Goal: Check status: Check status

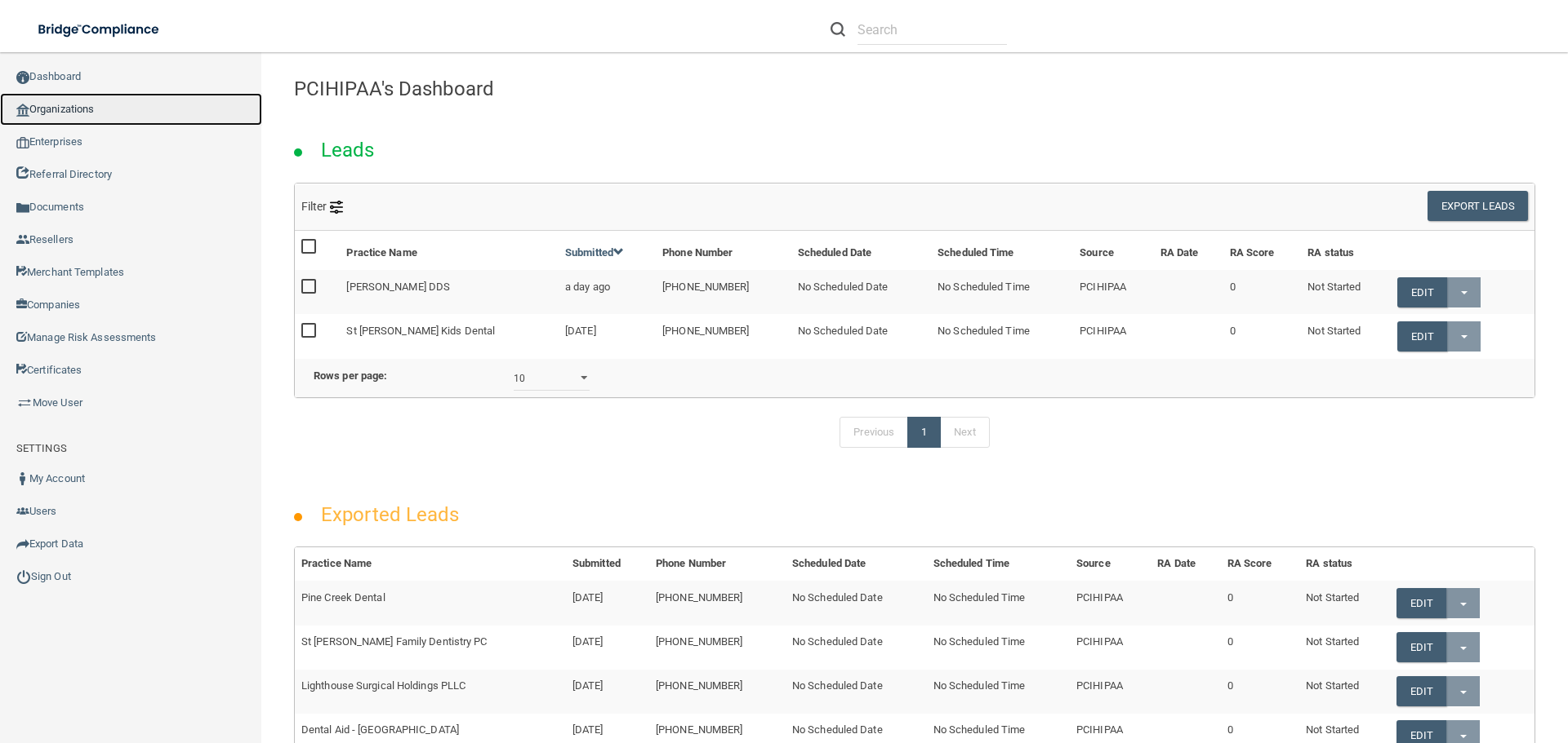
click at [62, 112] on link "Organizations" at bounding box center [130, 109] width 262 height 33
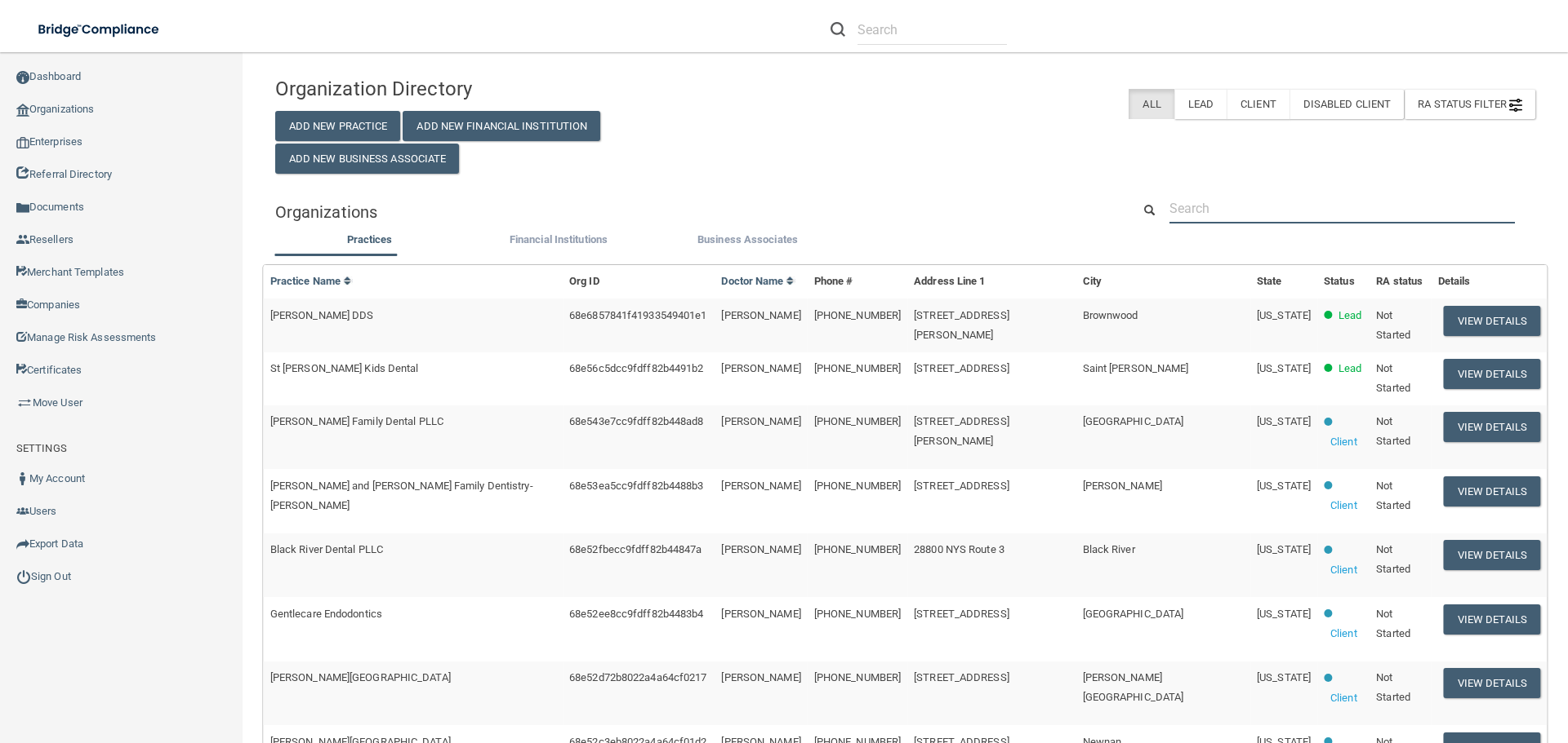
click at [1228, 199] on input "text" at bounding box center [1341, 208] width 345 height 30
paste input "[PERSON_NAME] DDS, [GEOGRAPHIC_DATA]"
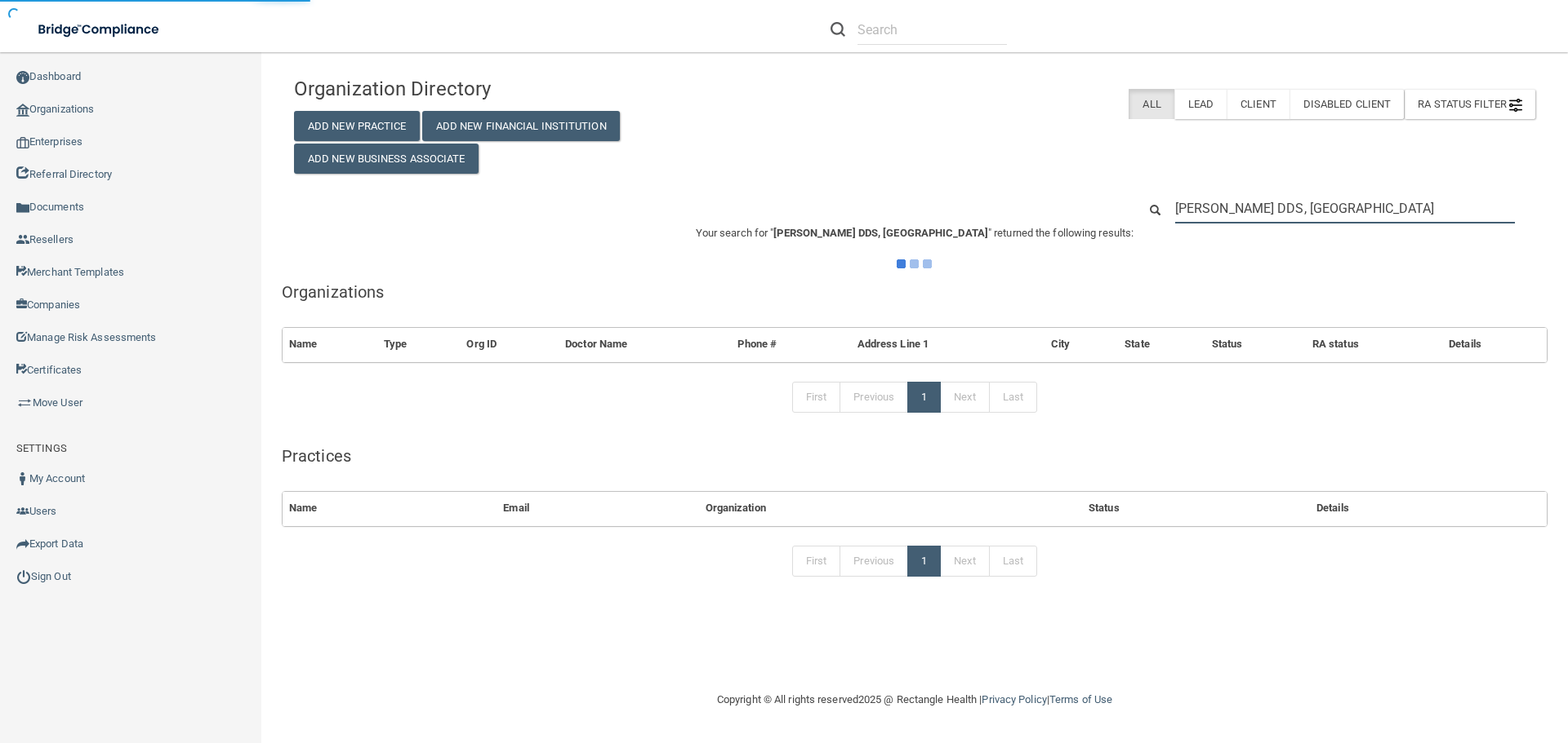
type input "[PERSON_NAME] DDS, [GEOGRAPHIC_DATA]"
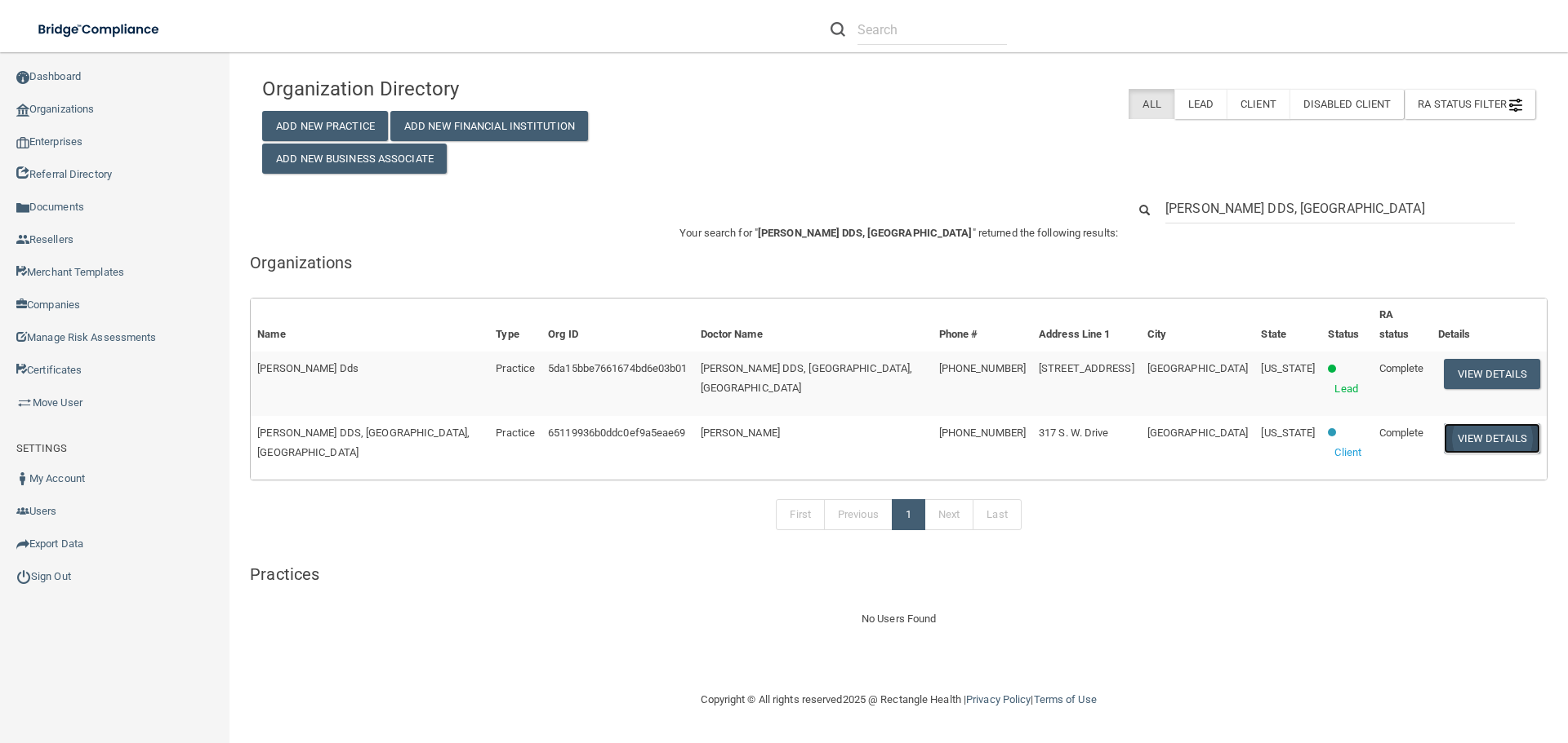
click at [1477, 424] on button "View Details" at bounding box center [1491, 439] width 96 height 30
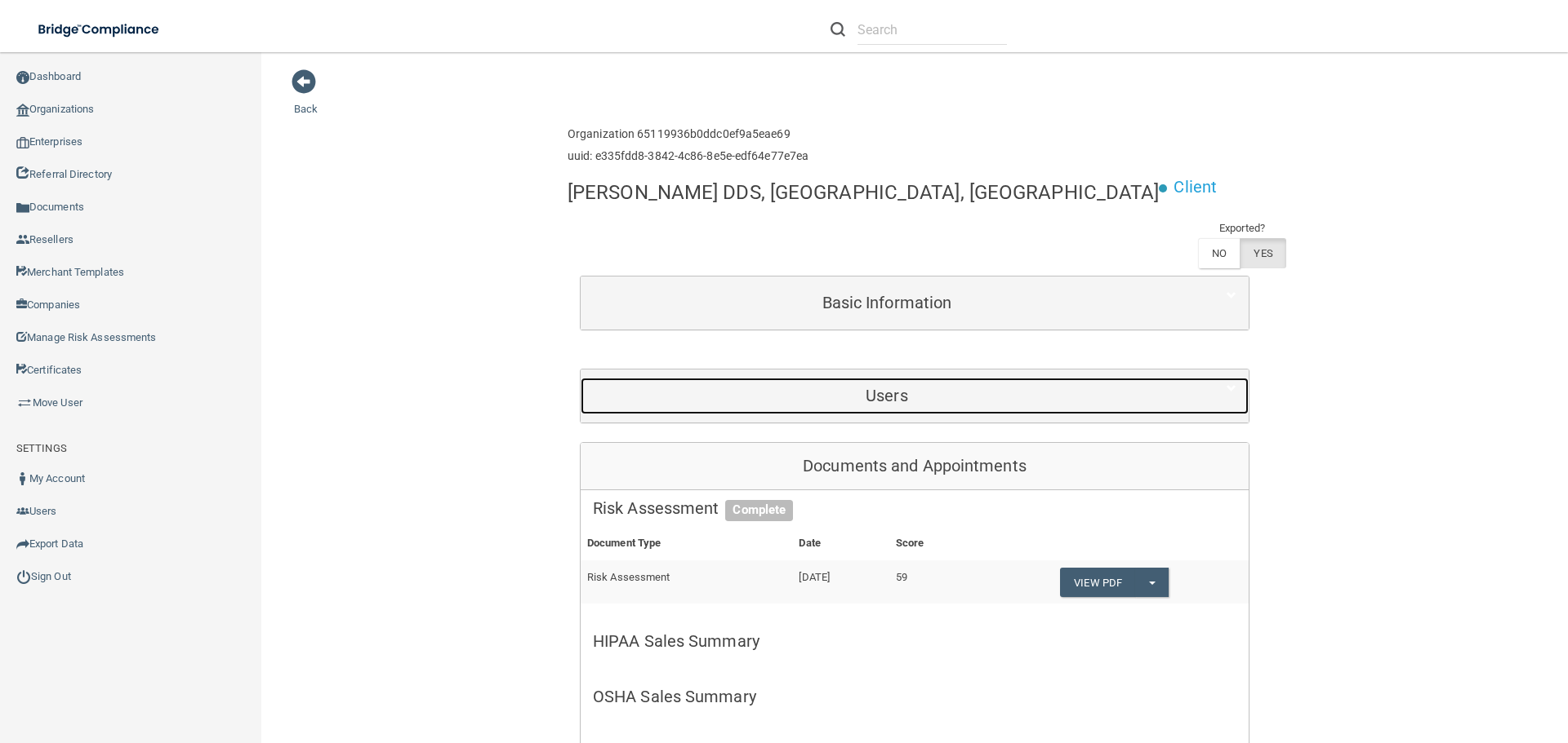
drag, startPoint x: 898, startPoint y: 348, endPoint x: 919, endPoint y: 291, distance: 60.7
click at [899, 387] on h5 "Users" at bounding box center [886, 395] width 588 height 18
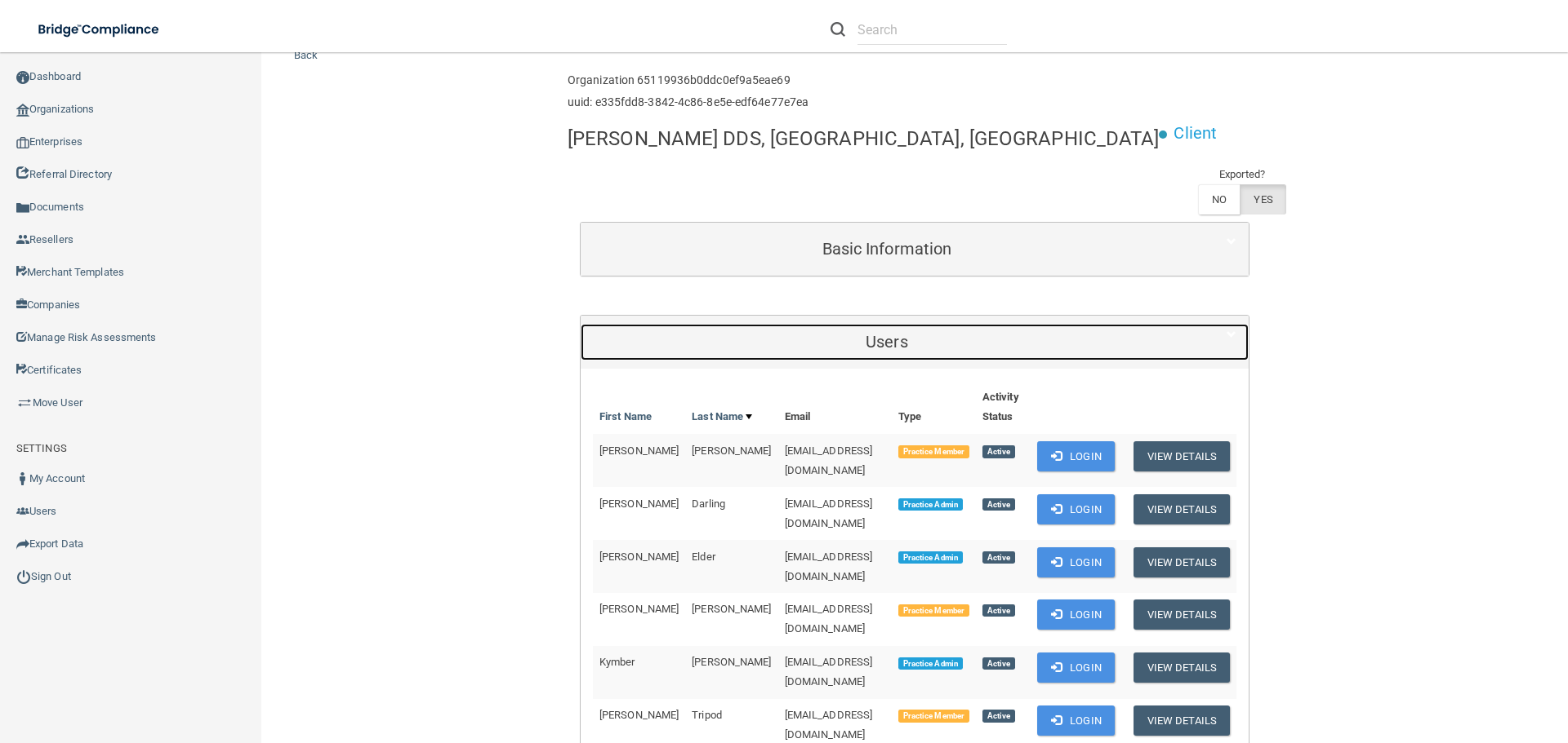
scroll to position [245, 0]
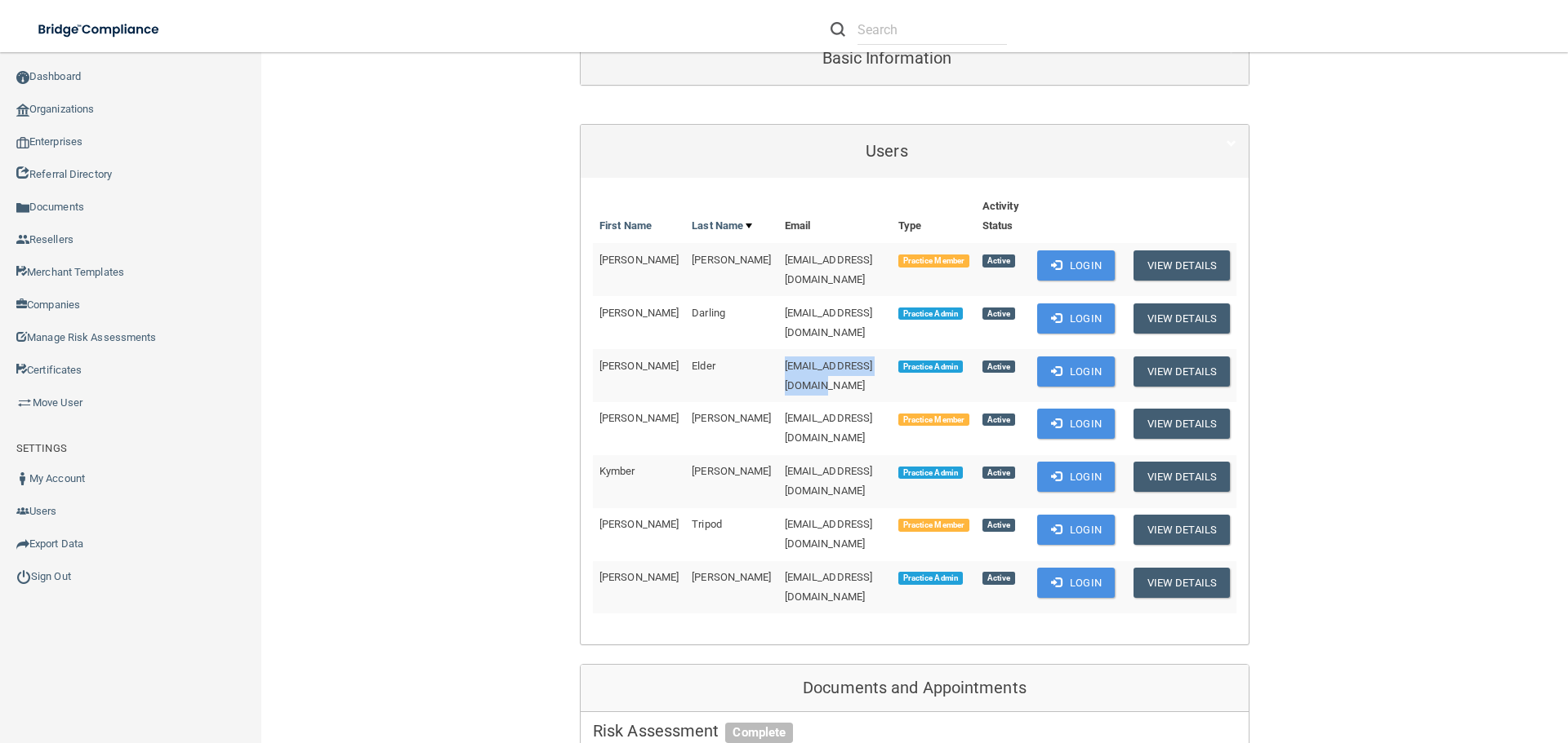
drag, startPoint x: 843, startPoint y: 301, endPoint x: 718, endPoint y: 301, distance: 125.0
click at [784, 360] on span "[EMAIL_ADDRESS][DOMAIN_NAME]" at bounding box center [828, 376] width 88 height 32
copy span "[EMAIL_ADDRESS][DOMAIN_NAME]"
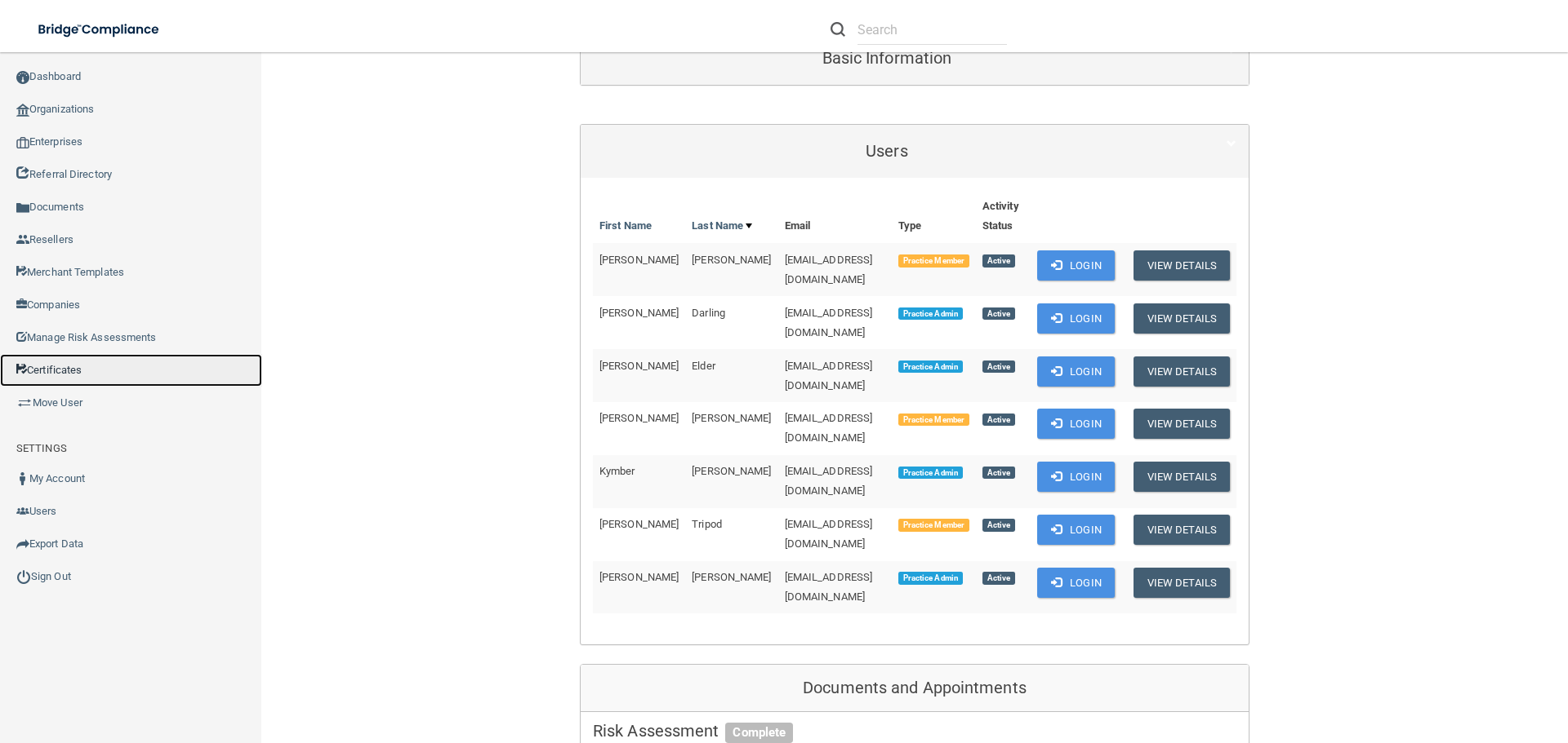
click at [74, 370] on link "Certificates" at bounding box center [130, 370] width 262 height 33
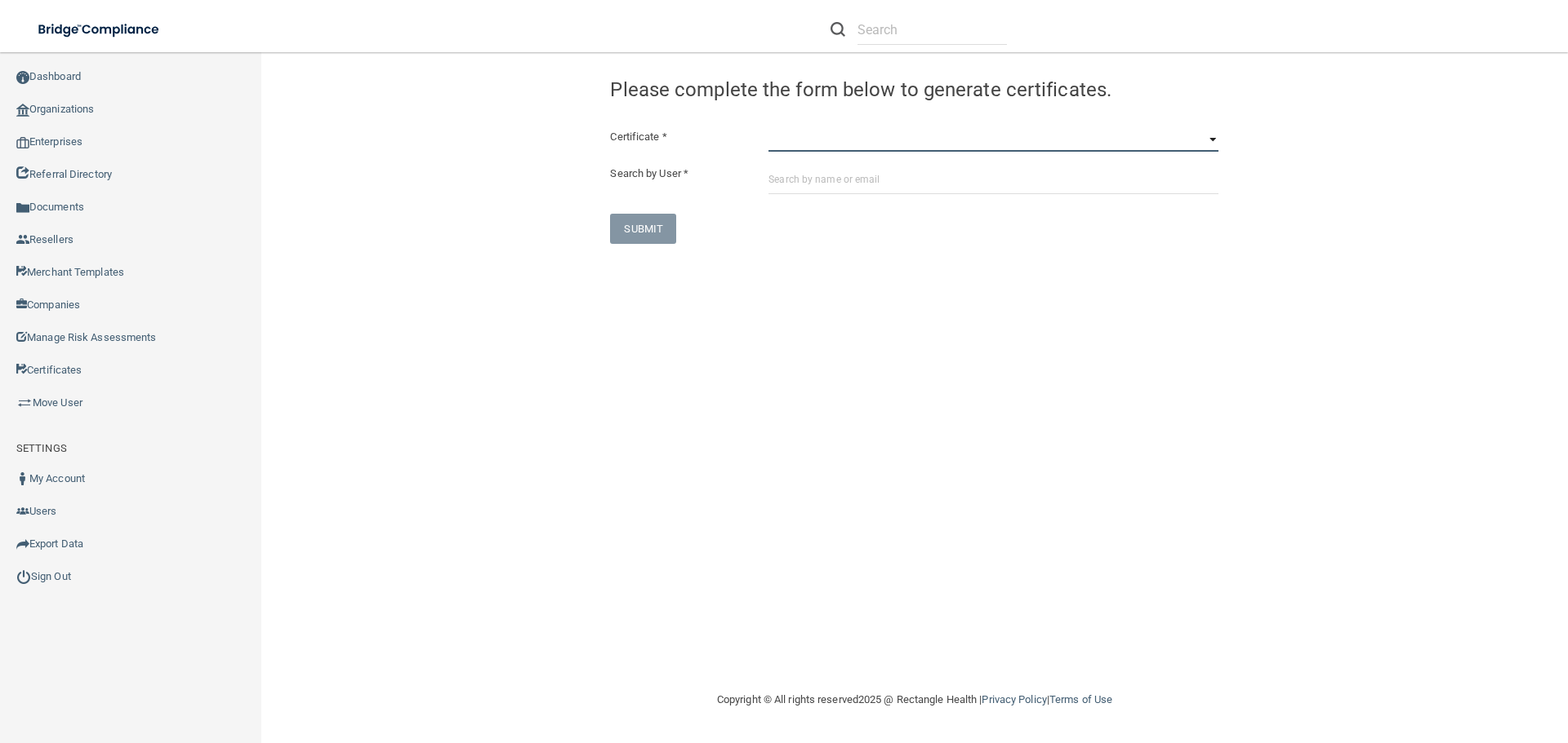
click at [839, 142] on select "HIPAA Officer Certification Training OSHA Bloodborne Pathogens OSHA [MEDICAL_DA…" at bounding box center [993, 139] width 450 height 24
click at [730, 197] on div "Certificate * HIPAA Officer Certification Training OSHA Bloodborne Pathogens OS…" at bounding box center [913, 186] width 608 height 117
click at [835, 174] on input "text" at bounding box center [993, 179] width 450 height 30
paste input "[EMAIL_ADDRESS][DOMAIN_NAME]"
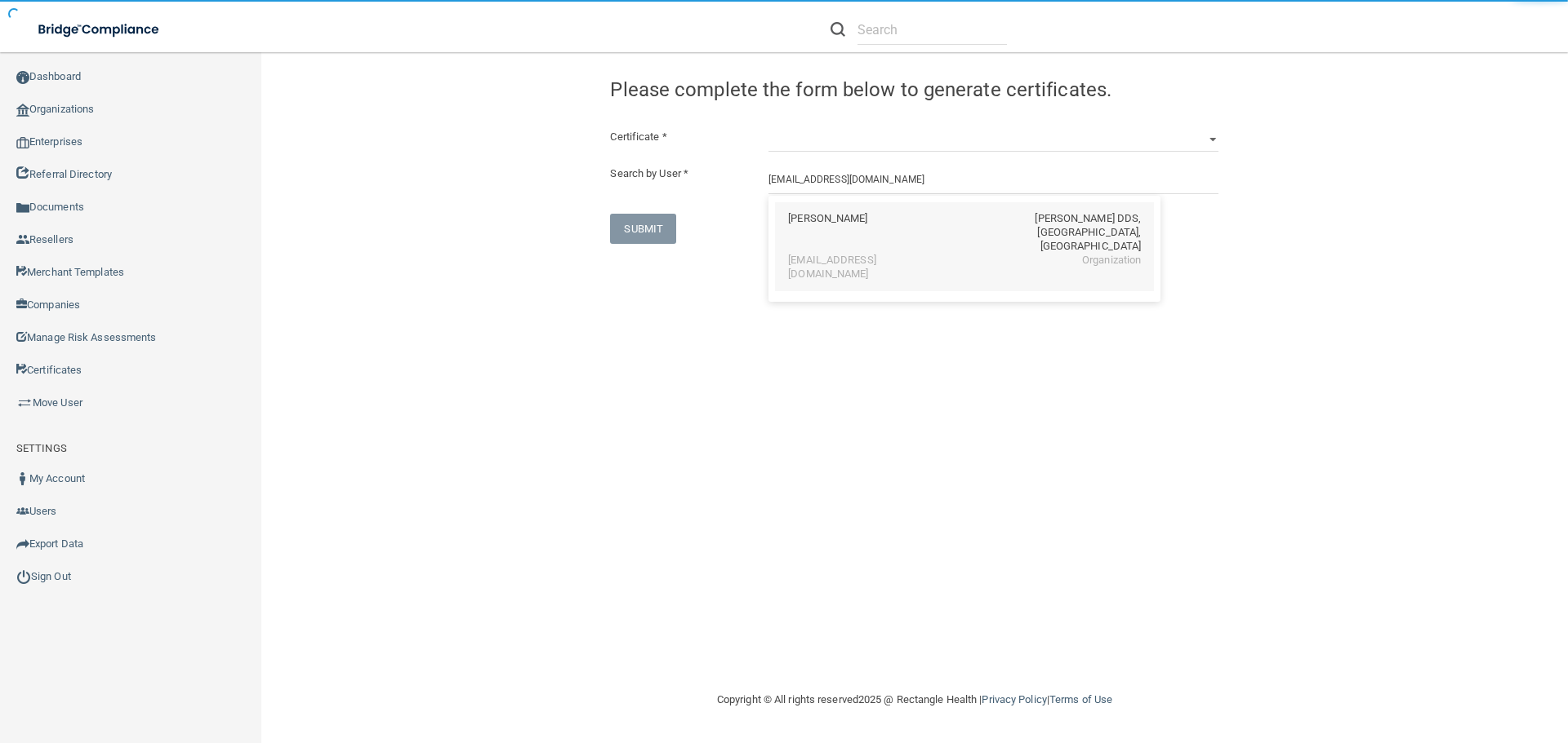
click at [885, 225] on div "[PERSON_NAME] [PERSON_NAME] DDS, [GEOGRAPHIC_DATA], [GEOGRAPHIC_DATA]" at bounding box center [964, 233] width 353 height 42
type input "[PERSON_NAME]"
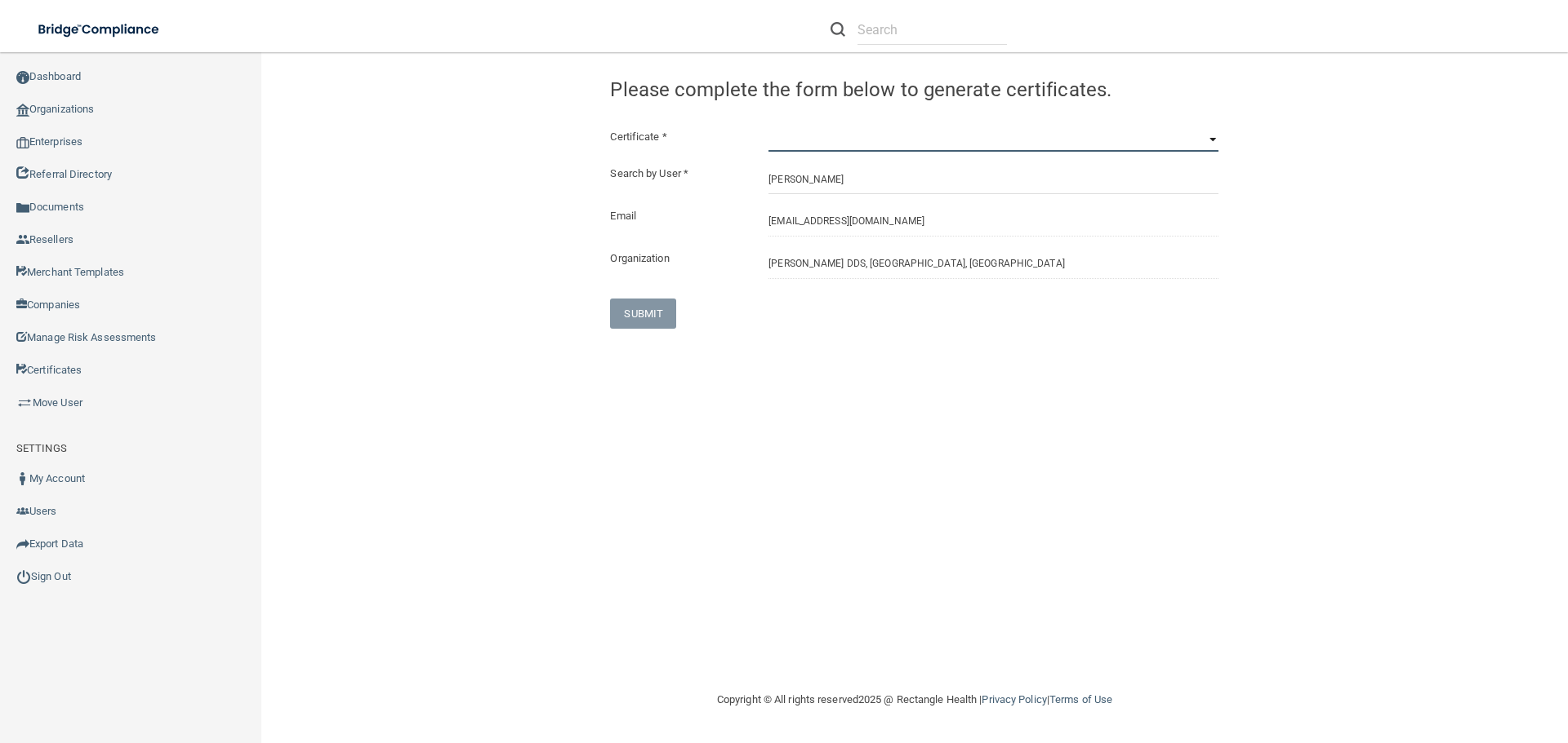
click at [876, 144] on select "HIPAA Officer Certification Training OSHA Bloodborne Pathogens OSHA [MEDICAL_DA…" at bounding box center [993, 139] width 450 height 24
select select "0"
click at [769, 127] on select "HIPAA Officer Certification Training OSHA Bloodborne Pathogens OSHA [MEDICAL_DA…" at bounding box center [993, 139] width 450 height 24
click at [864, 401] on div "Congratulation! The certificate has been generated and should now be viewable i…" at bounding box center [915, 371] width 1241 height 605
click at [635, 323] on button "SUBMIT" at bounding box center [642, 313] width 66 height 30
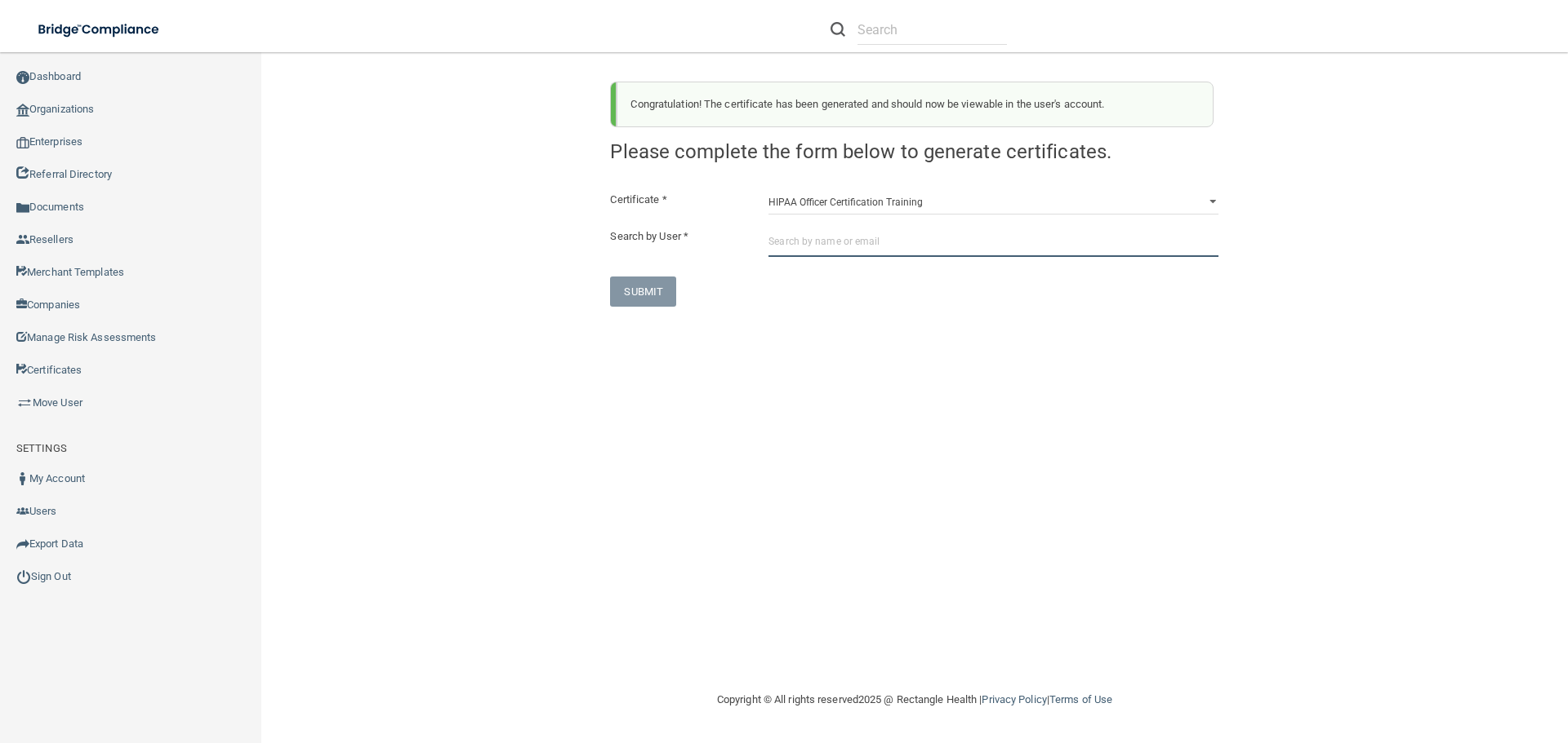
paste input "[EMAIL_ADDRESS][DOMAIN_NAME]"
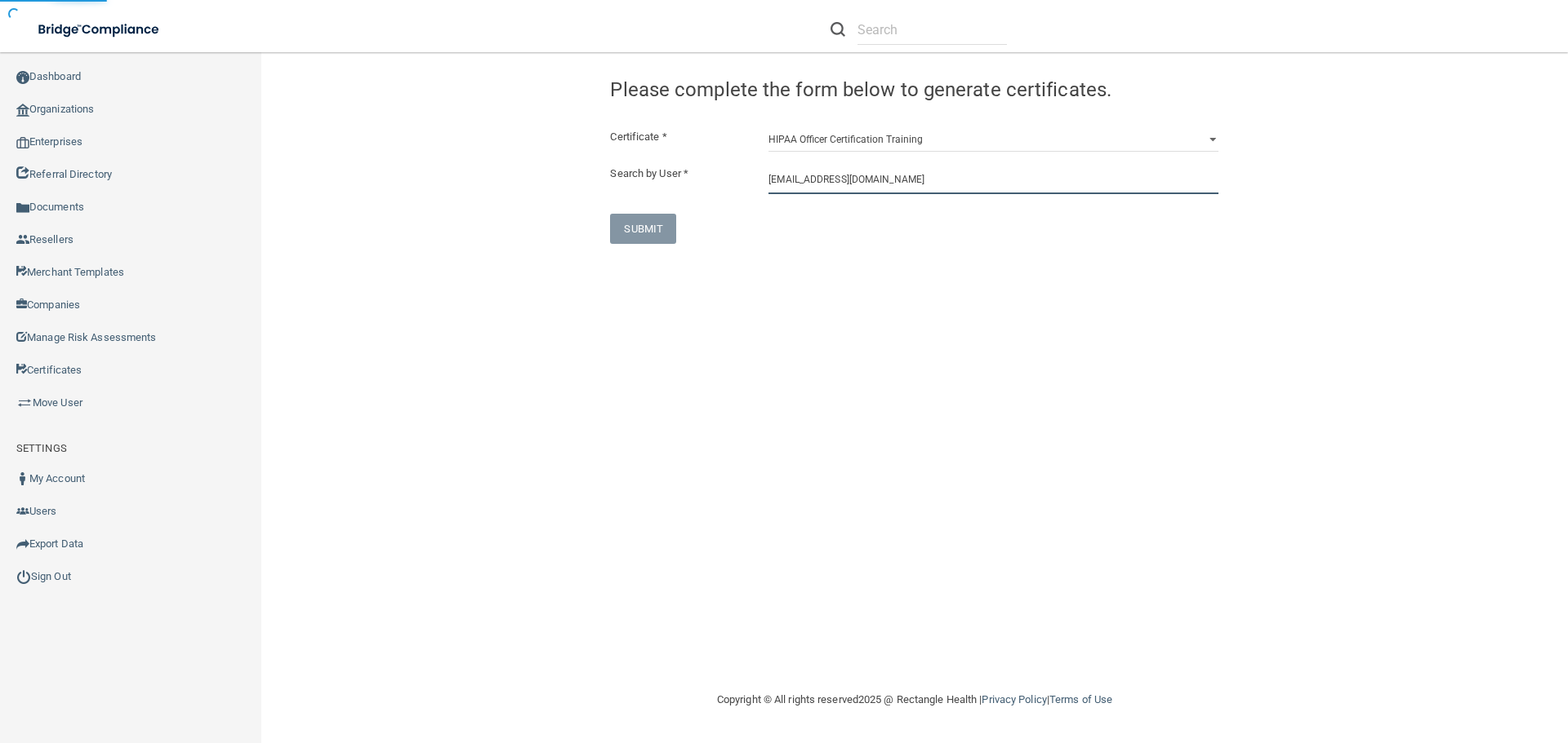
type input "[EMAIL_ADDRESS][DOMAIN_NAME]"
click at [846, 144] on select "HIPAA Officer Certification Training OSHA Bloodborne Pathogens OSHA [MEDICAL_DA…" at bounding box center [993, 139] width 450 height 24
select select "1"
click at [769, 127] on select "HIPAA Officer Certification Training OSHA Bloodborne Pathogens OSHA [MEDICAL_DA…" at bounding box center [993, 139] width 450 height 24
click at [952, 177] on input "[EMAIL_ADDRESS][DOMAIN_NAME]" at bounding box center [993, 179] width 450 height 30
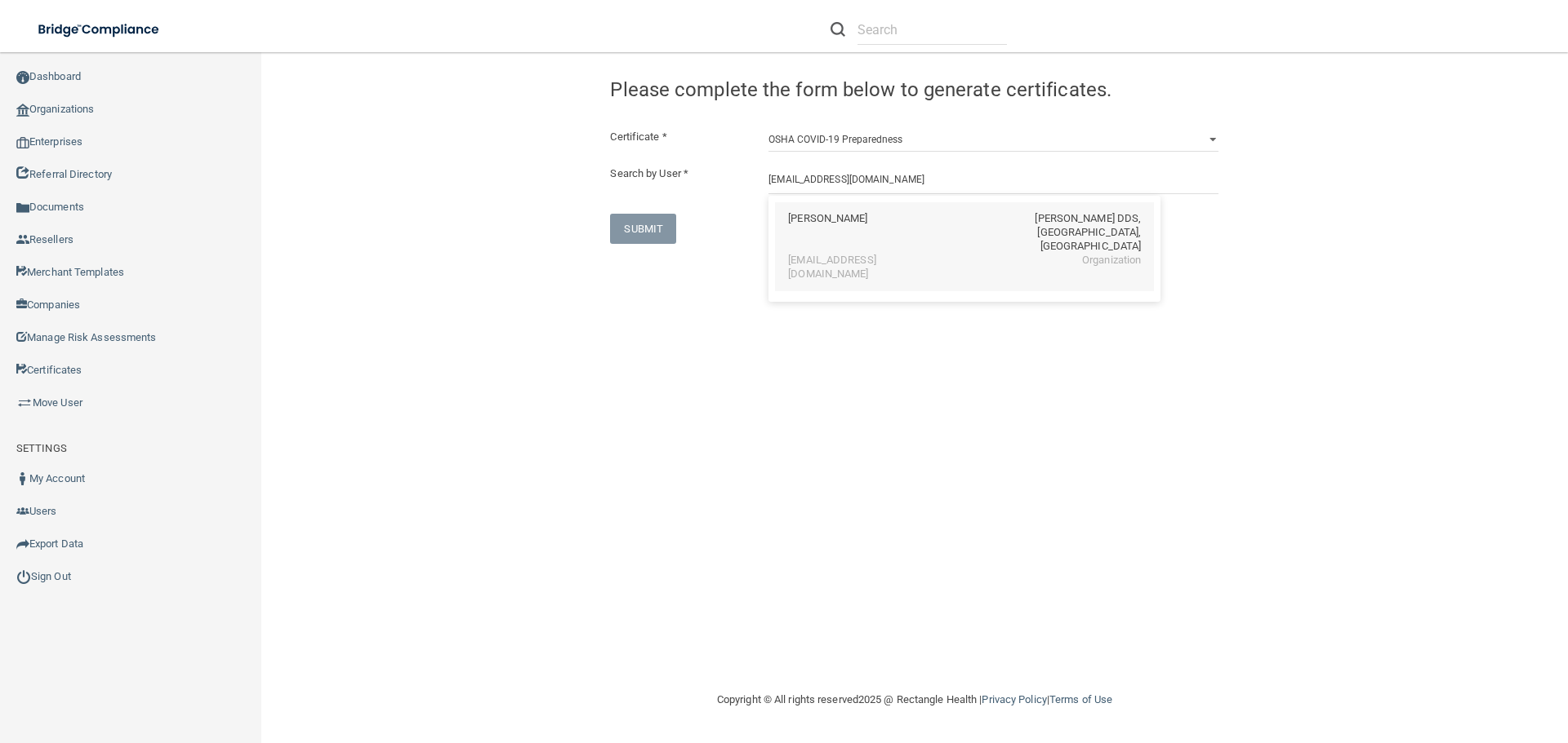
click at [910, 254] on div "[EMAIL_ADDRESS][DOMAIN_NAME]" at bounding box center [858, 267] width 141 height 28
type input "[PERSON_NAME]"
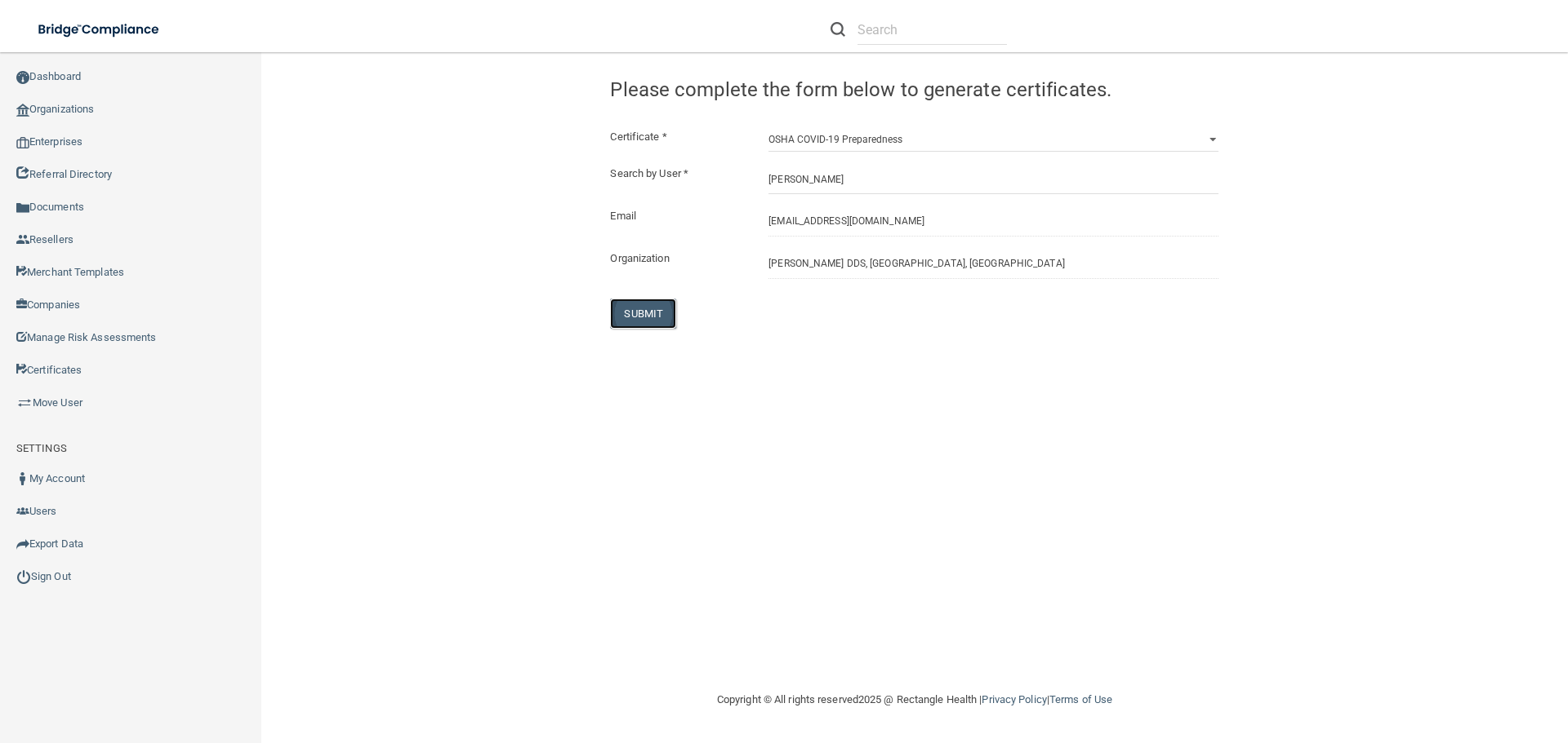
click at [670, 314] on button "SUBMIT" at bounding box center [642, 313] width 66 height 30
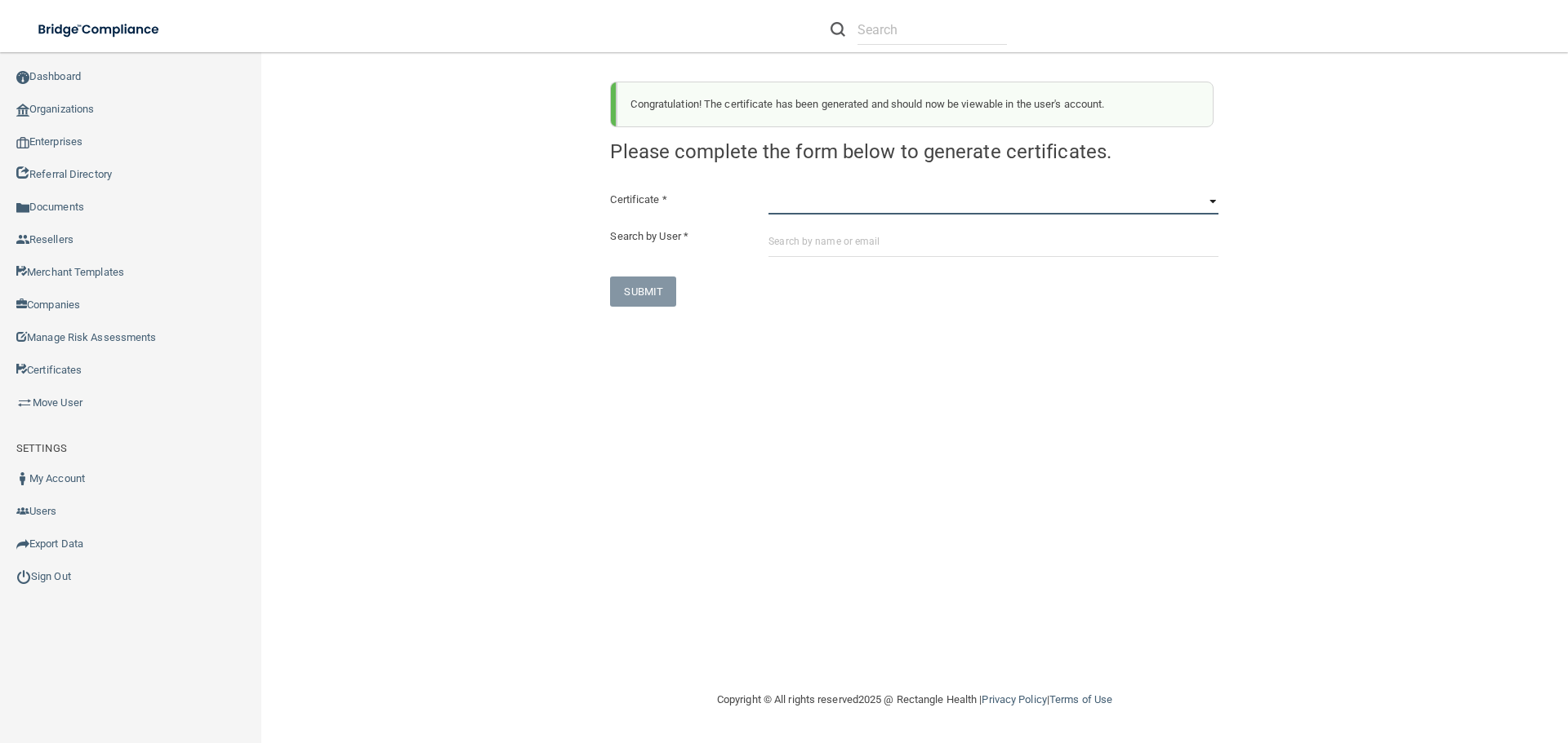
click at [835, 203] on select "HIPAA Officer Certification Training OSHA Bloodborne Pathogens OSHA [MEDICAL_DA…" at bounding box center [993, 202] width 450 height 24
select select "2"
click at [769, 191] on select "HIPAA Officer Certification Training OSHA Bloodborne Pathogens OSHA [MEDICAL_DA…" at bounding box center [993, 202] width 450 height 24
paste input "[EMAIL_ADDRESS][DOMAIN_NAME]"
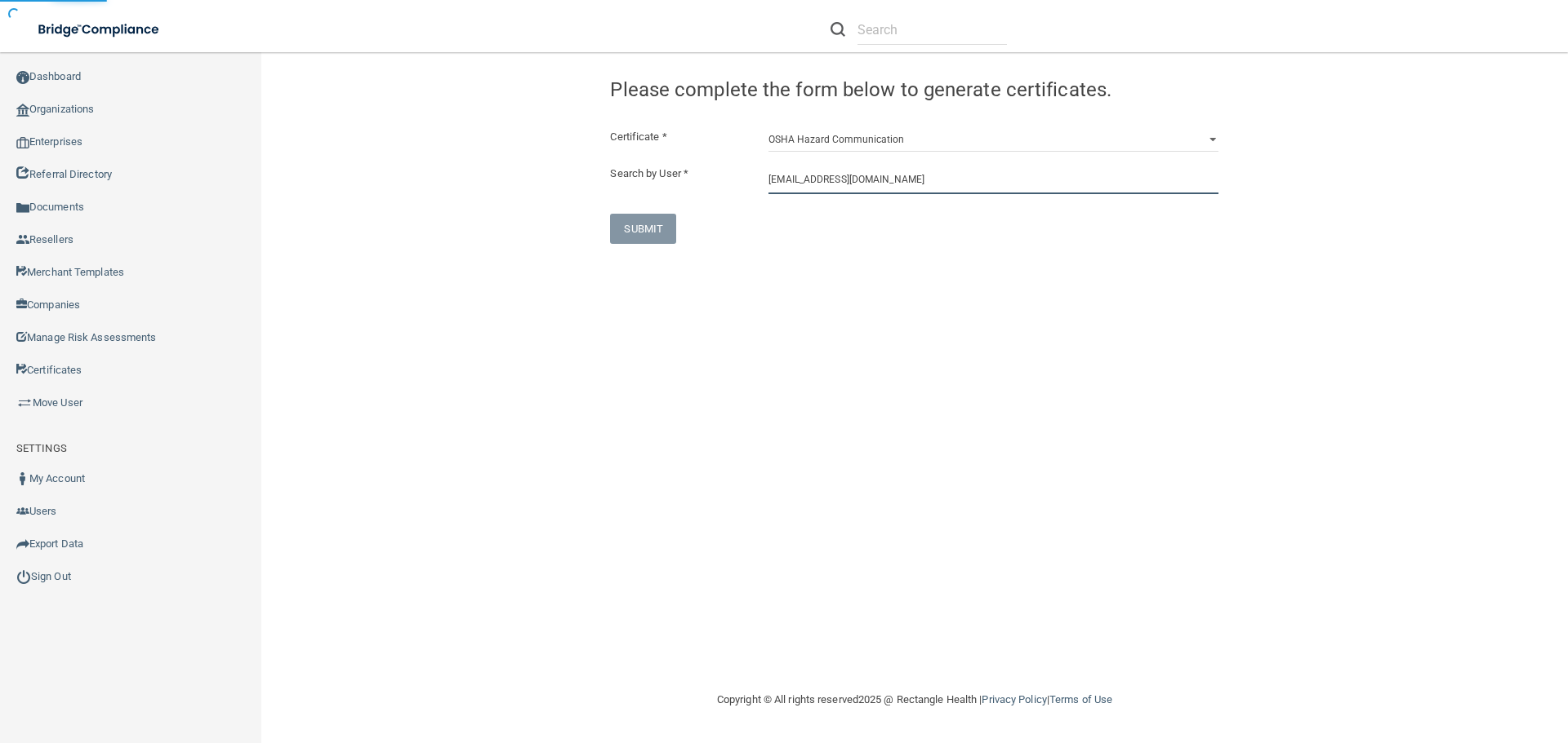
click at [925, 184] on input "[EMAIL_ADDRESS][DOMAIN_NAME]" at bounding box center [993, 179] width 450 height 30
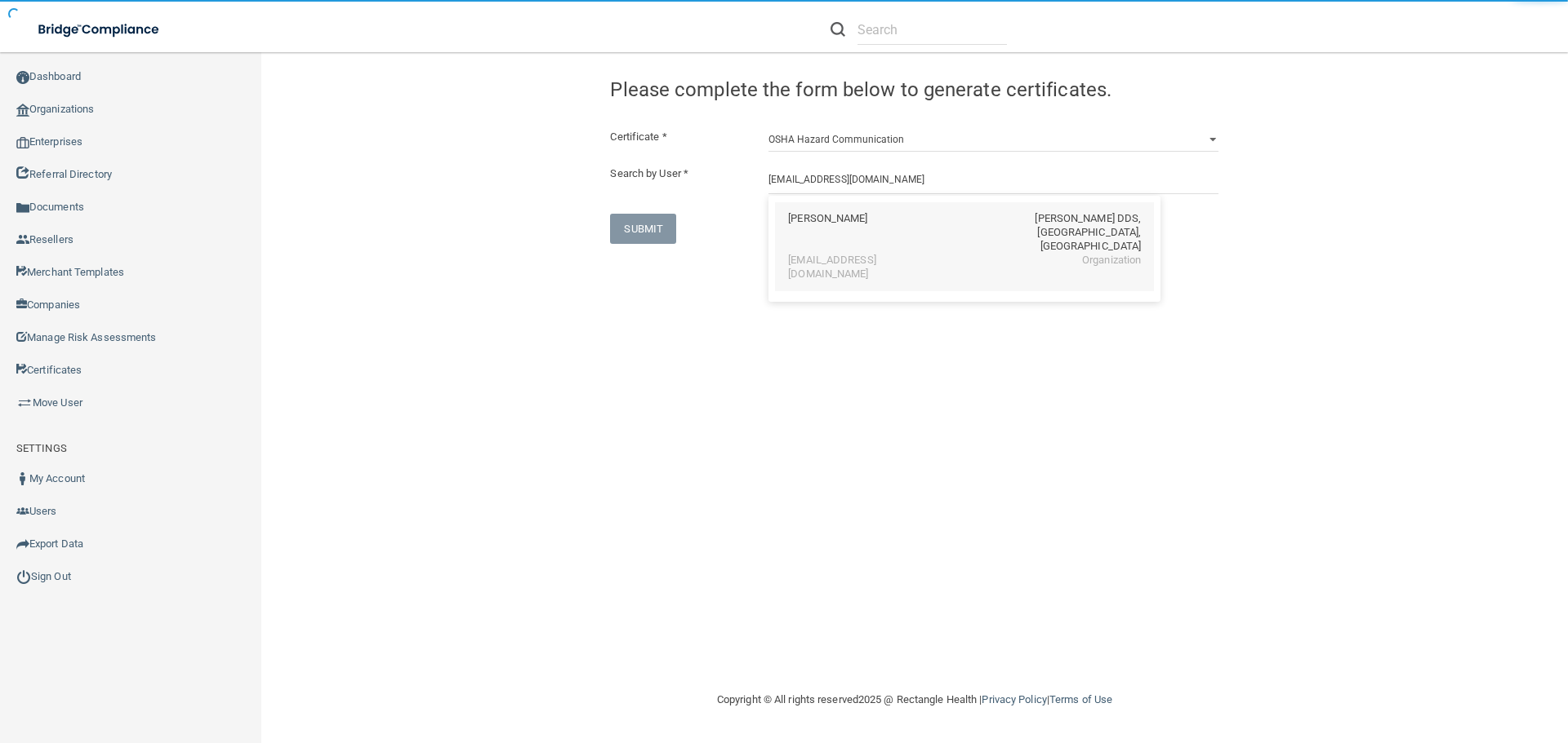
click at [881, 254] on div "[EMAIL_ADDRESS][DOMAIN_NAME]" at bounding box center [858, 267] width 141 height 28
type input "[PERSON_NAME]"
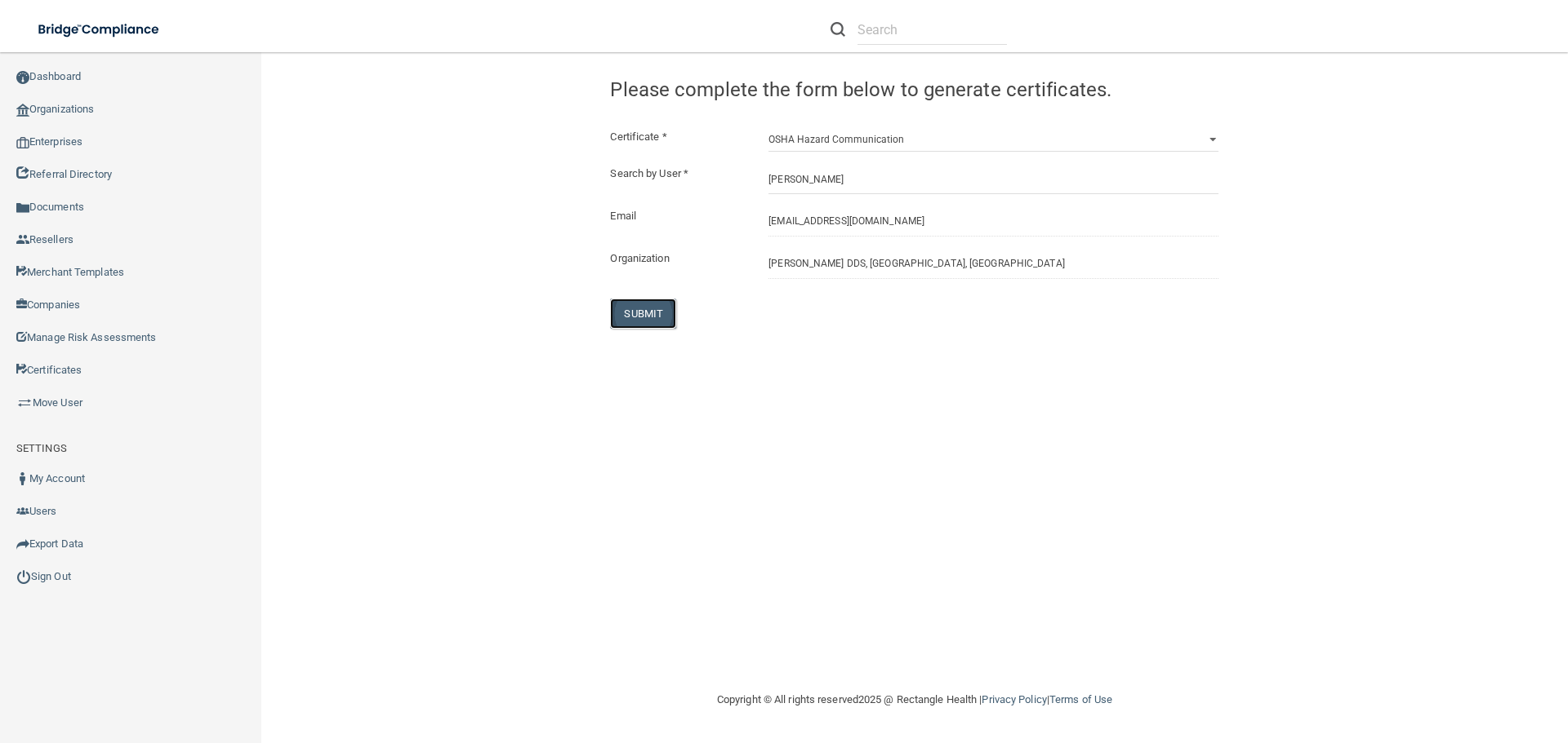
click at [660, 318] on button "SUBMIT" at bounding box center [642, 313] width 66 height 30
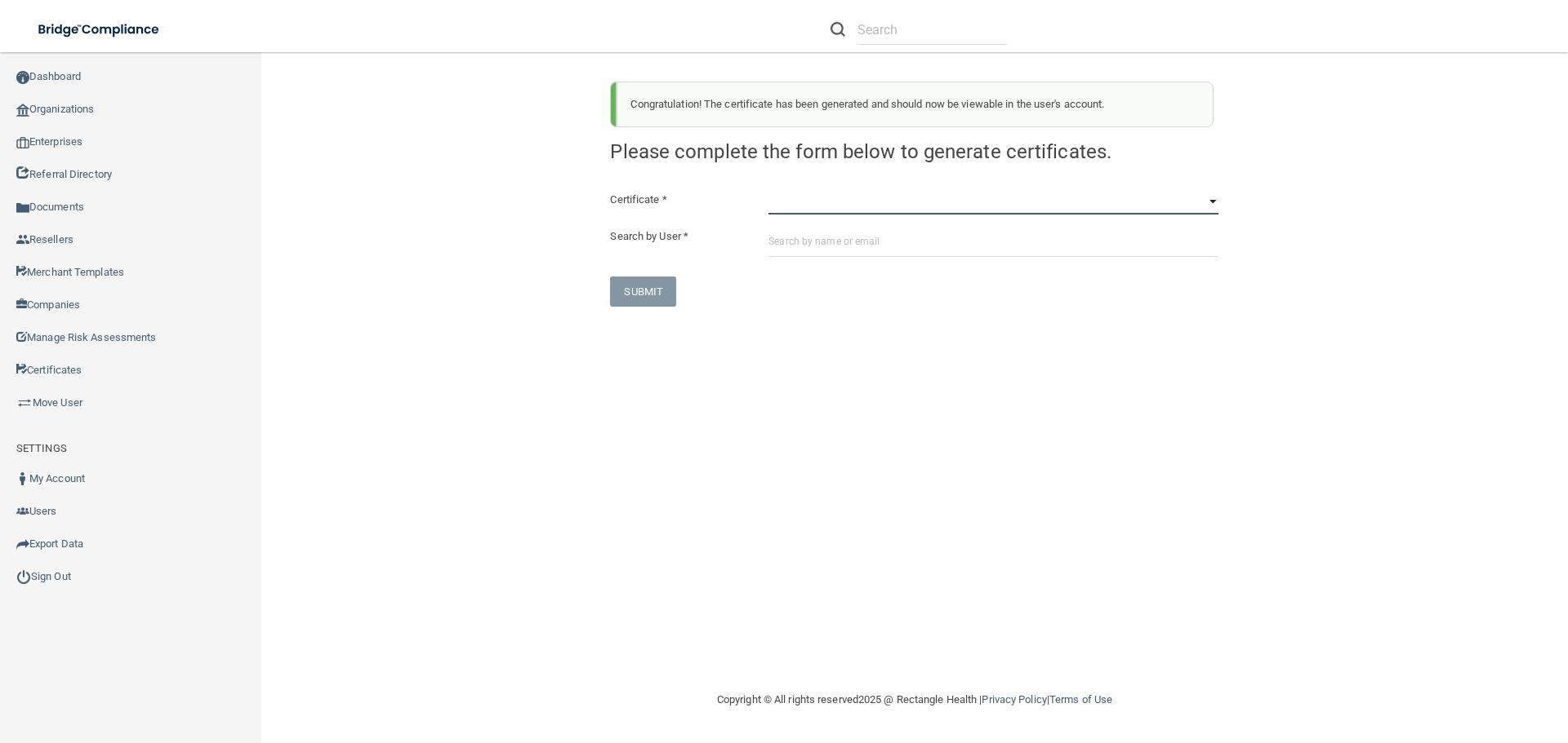
click at [848, 201] on select "HIPAA Officer Certification Training OSHA Bloodborne Pathogens OSHA [MEDICAL_DA…" at bounding box center [993, 202] width 450 height 24
select select "3"
click at [769, 191] on select "HIPAA Officer Certification Training OSHA Bloodborne Pathogens OSHA [MEDICAL_DA…" at bounding box center [993, 202] width 450 height 24
click at [848, 237] on input "text" at bounding box center [993, 242] width 450 height 30
paste input "[EMAIL_ADDRESS][DOMAIN_NAME]"
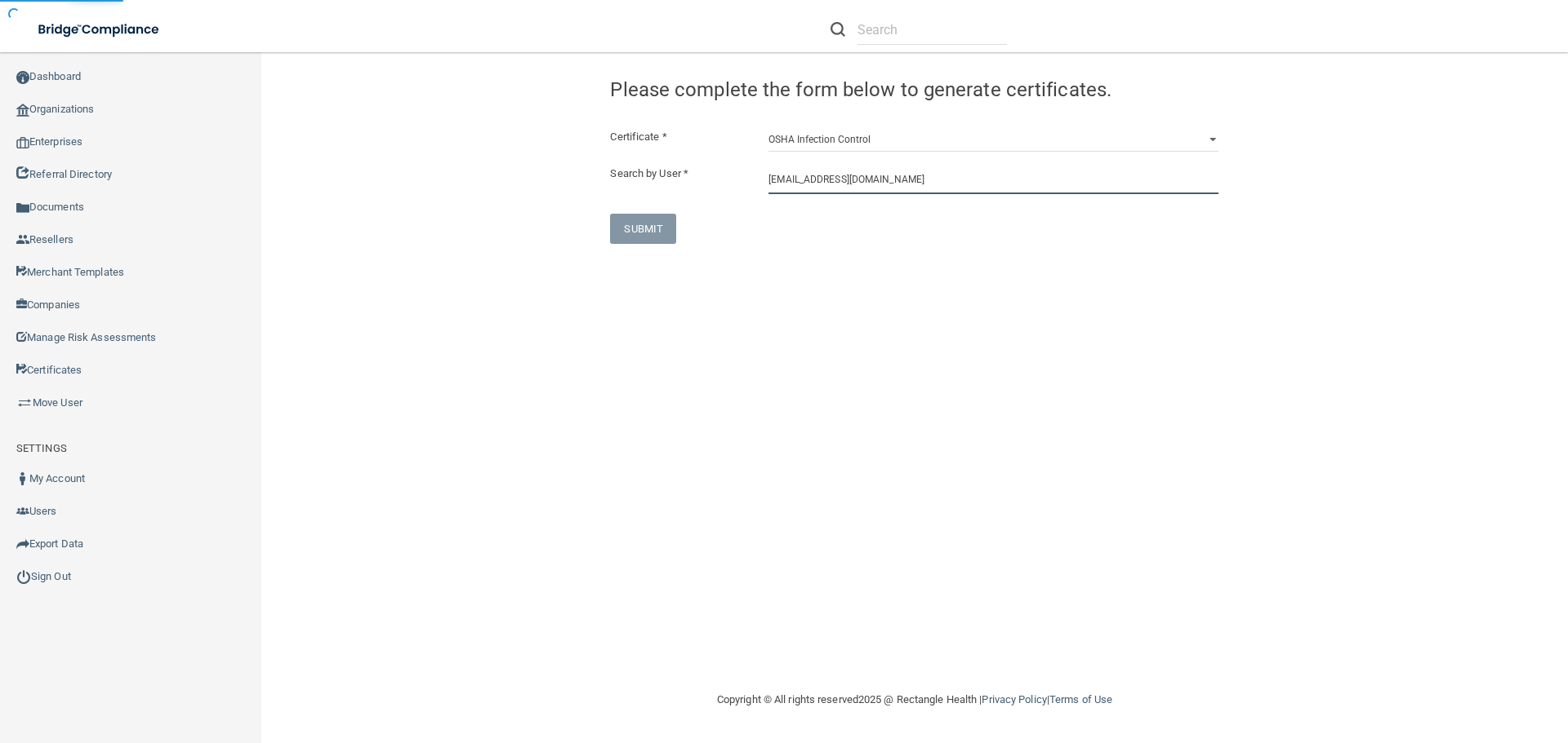
click at [912, 180] on input "[EMAIL_ADDRESS][DOMAIN_NAME]" at bounding box center [993, 179] width 450 height 30
click at [915, 187] on input "[EMAIL_ADDRESS][DOMAIN_NAME]" at bounding box center [993, 179] width 450 height 30
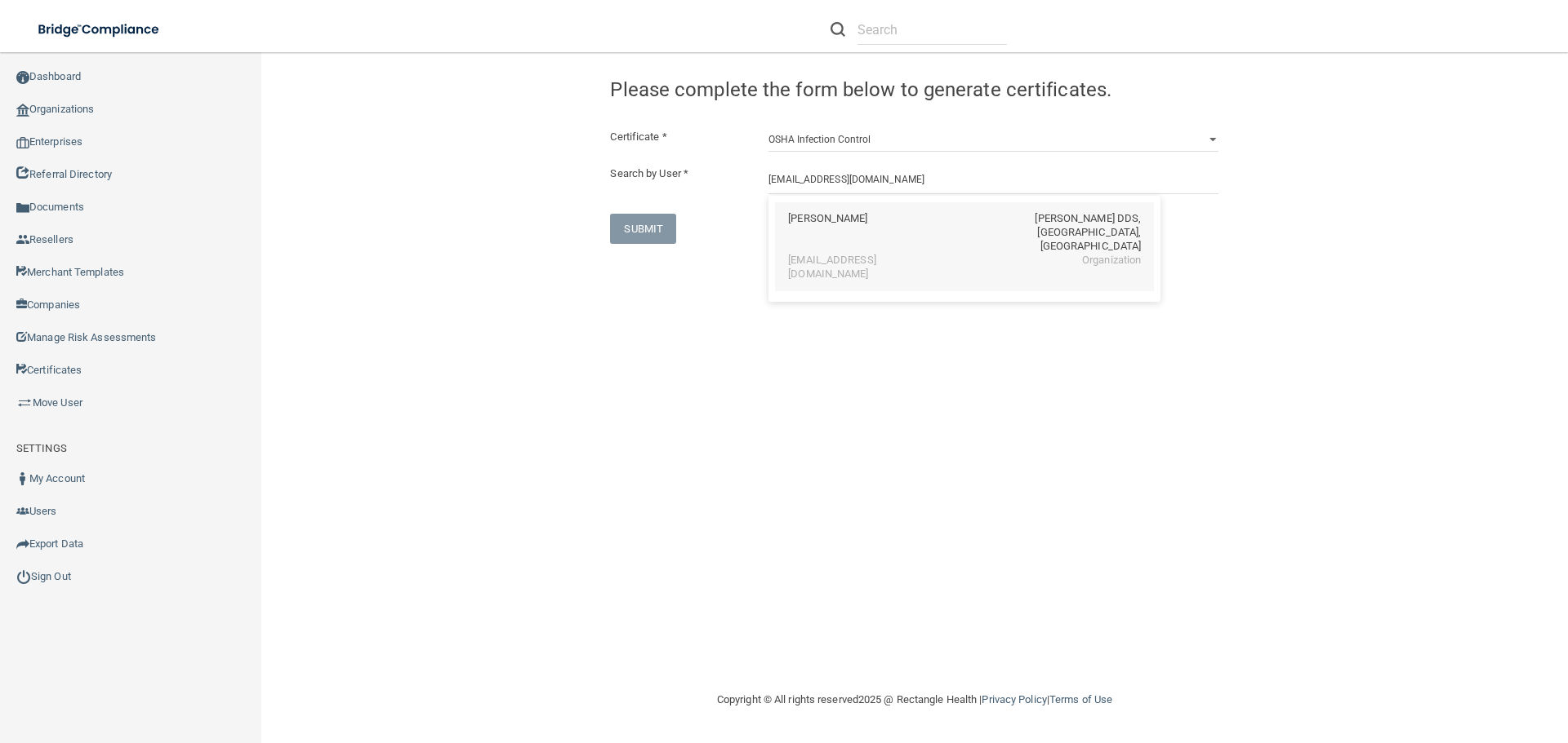
click at [871, 254] on div "[EMAIL_ADDRESS][DOMAIN_NAME]" at bounding box center [858, 267] width 141 height 28
type input "[PERSON_NAME]"
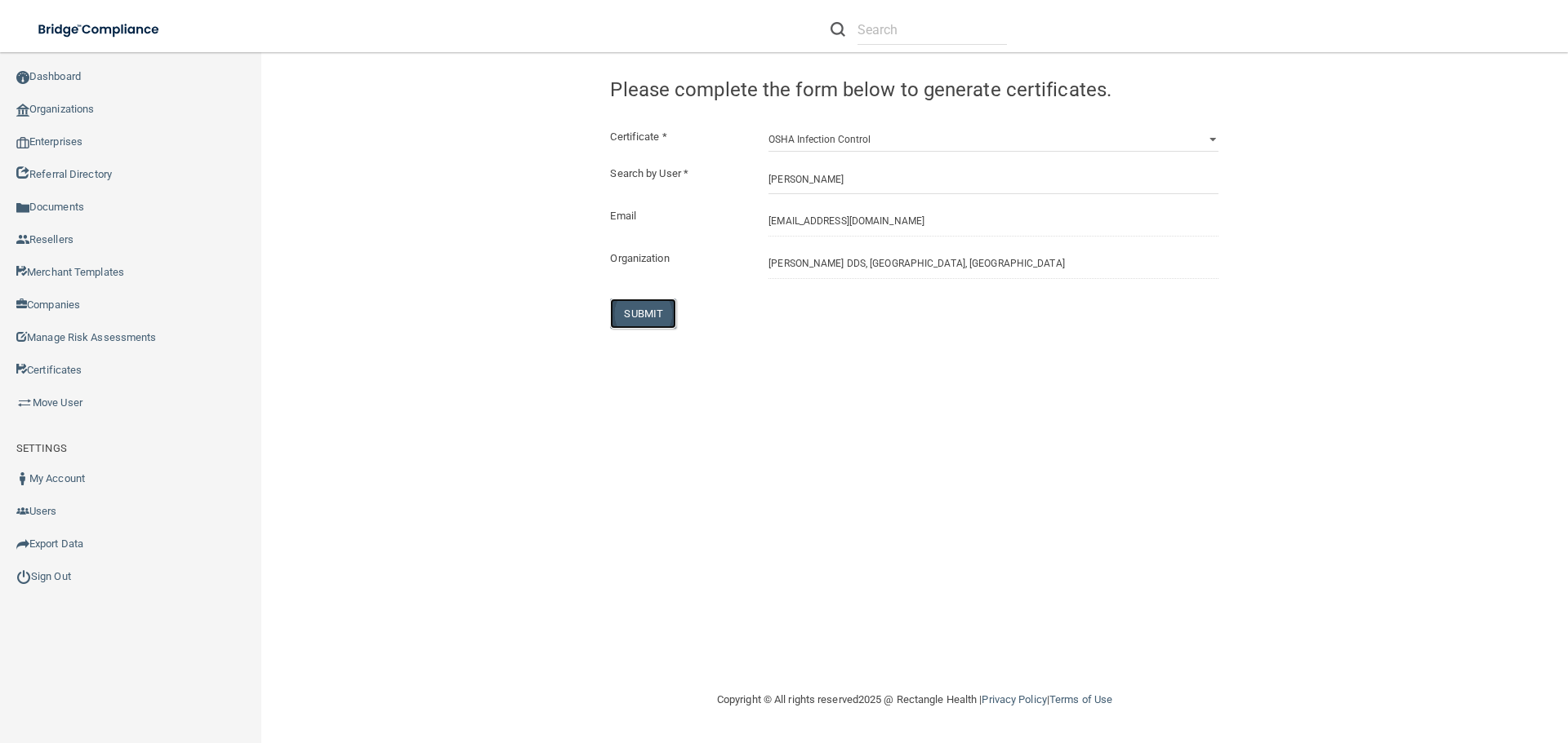
click at [649, 318] on button "SUBMIT" at bounding box center [642, 313] width 66 height 30
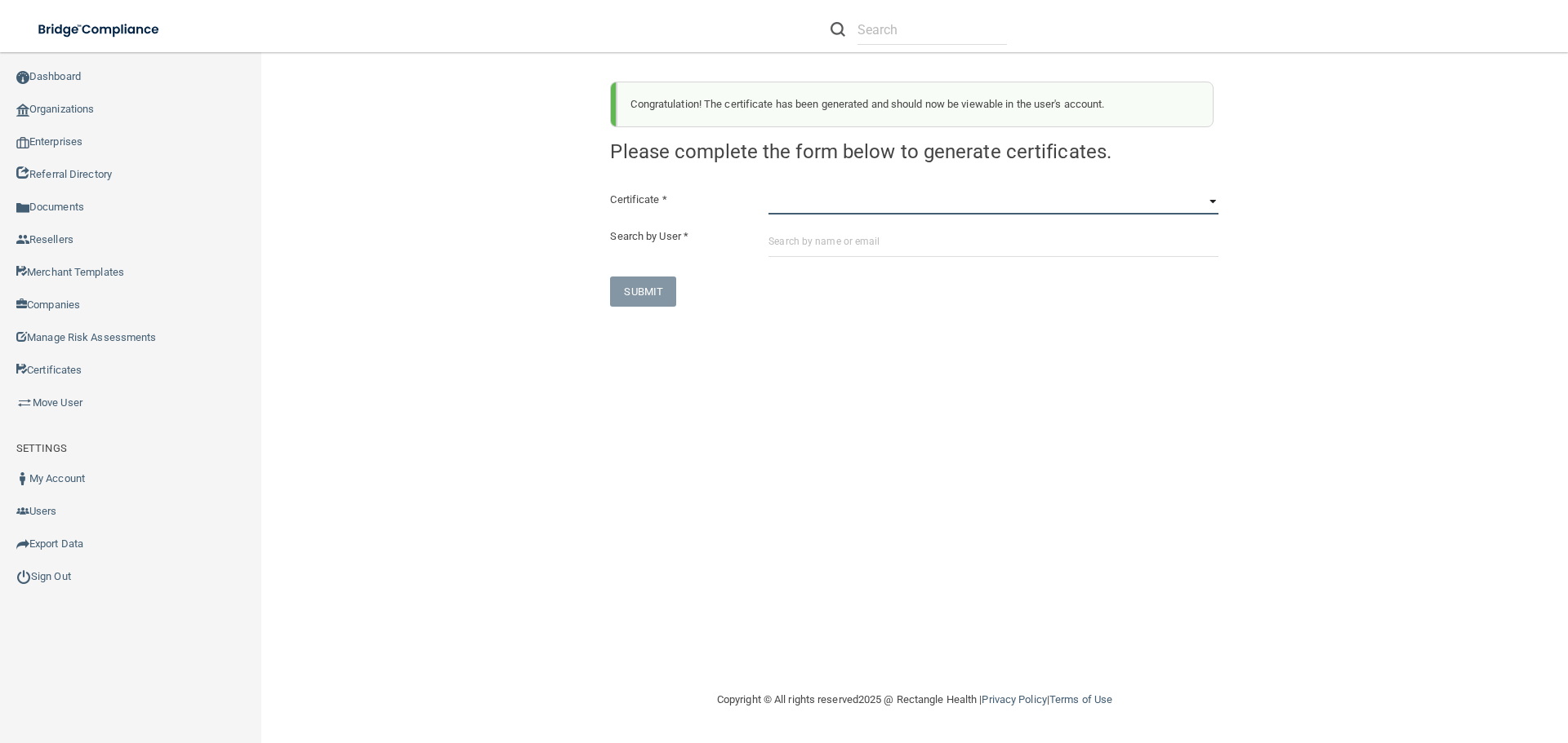
click at [818, 196] on select "HIPAA Officer Certification Training OSHA Bloodborne Pathogens OSHA [MEDICAL_DA…" at bounding box center [993, 202] width 450 height 24
select select "3"
click at [769, 191] on select "HIPAA Officer Certification Training OSHA Bloodborne Pathogens OSHA [MEDICAL_DA…" at bounding box center [993, 202] width 450 height 24
paste input "[EMAIL_ADDRESS][DOMAIN_NAME]"
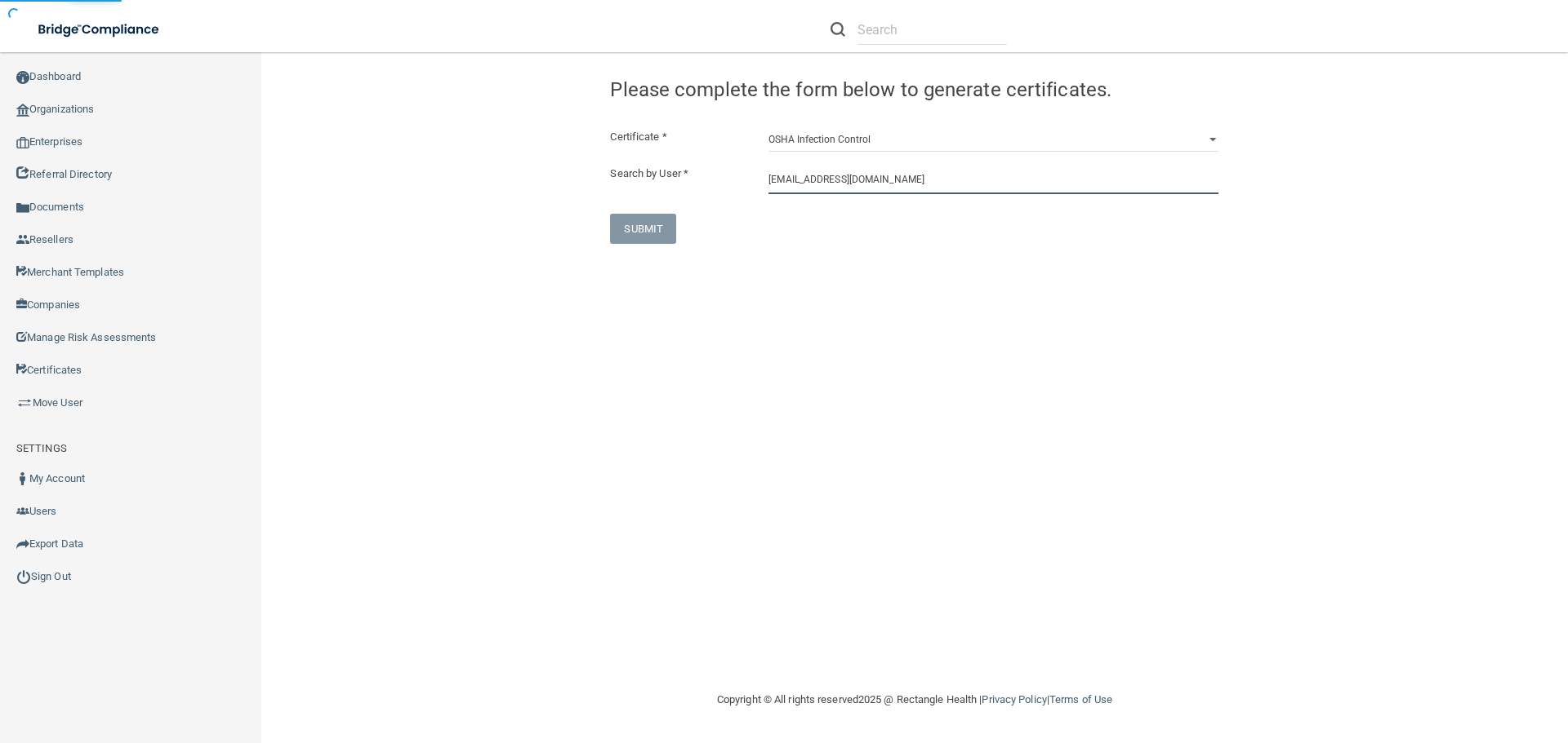
click at [943, 178] on input "[EMAIL_ADDRESS][DOMAIN_NAME]" at bounding box center [993, 179] width 450 height 30
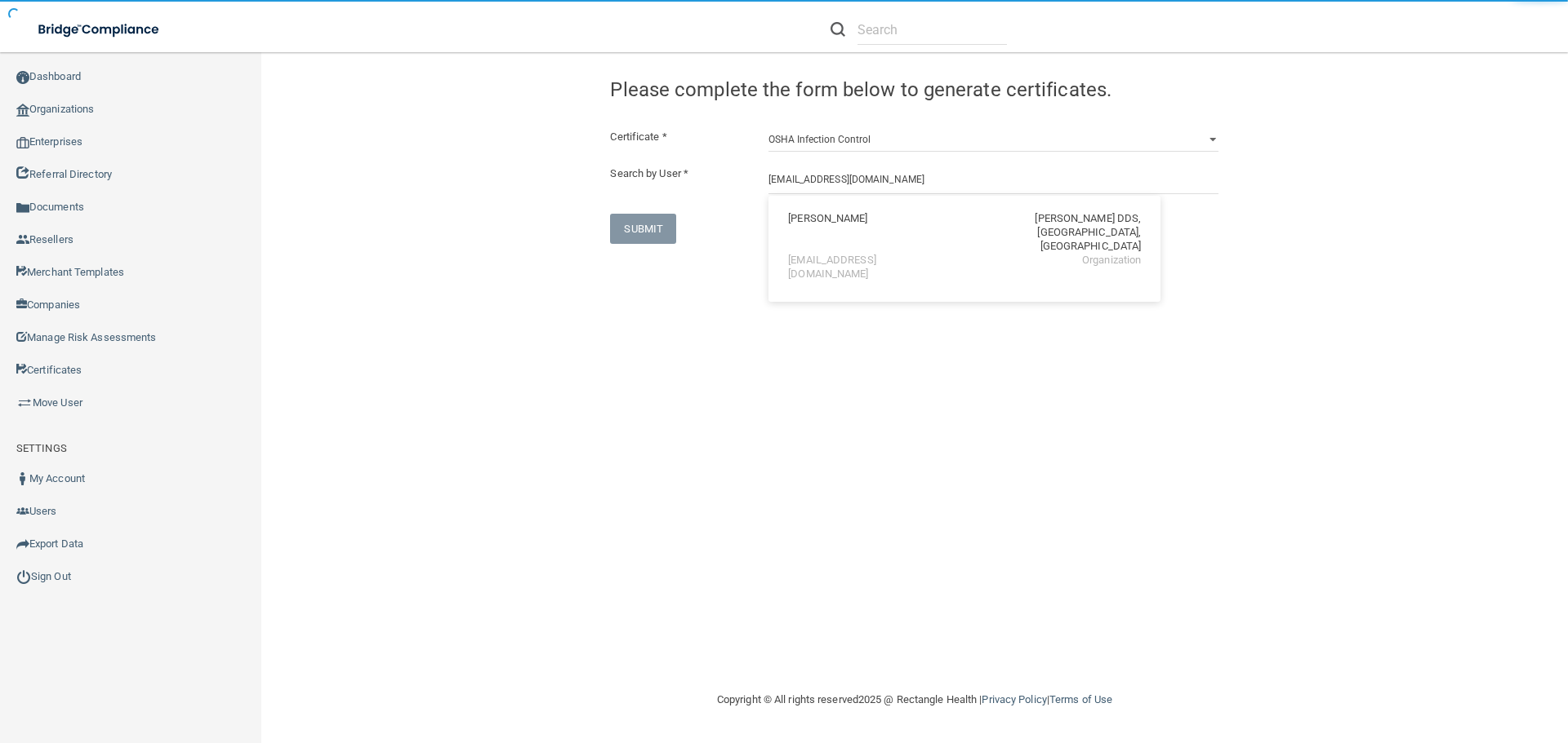
click at [860, 254] on div "[EMAIL_ADDRESS][DOMAIN_NAME]" at bounding box center [858, 267] width 141 height 28
type input "[PERSON_NAME]"
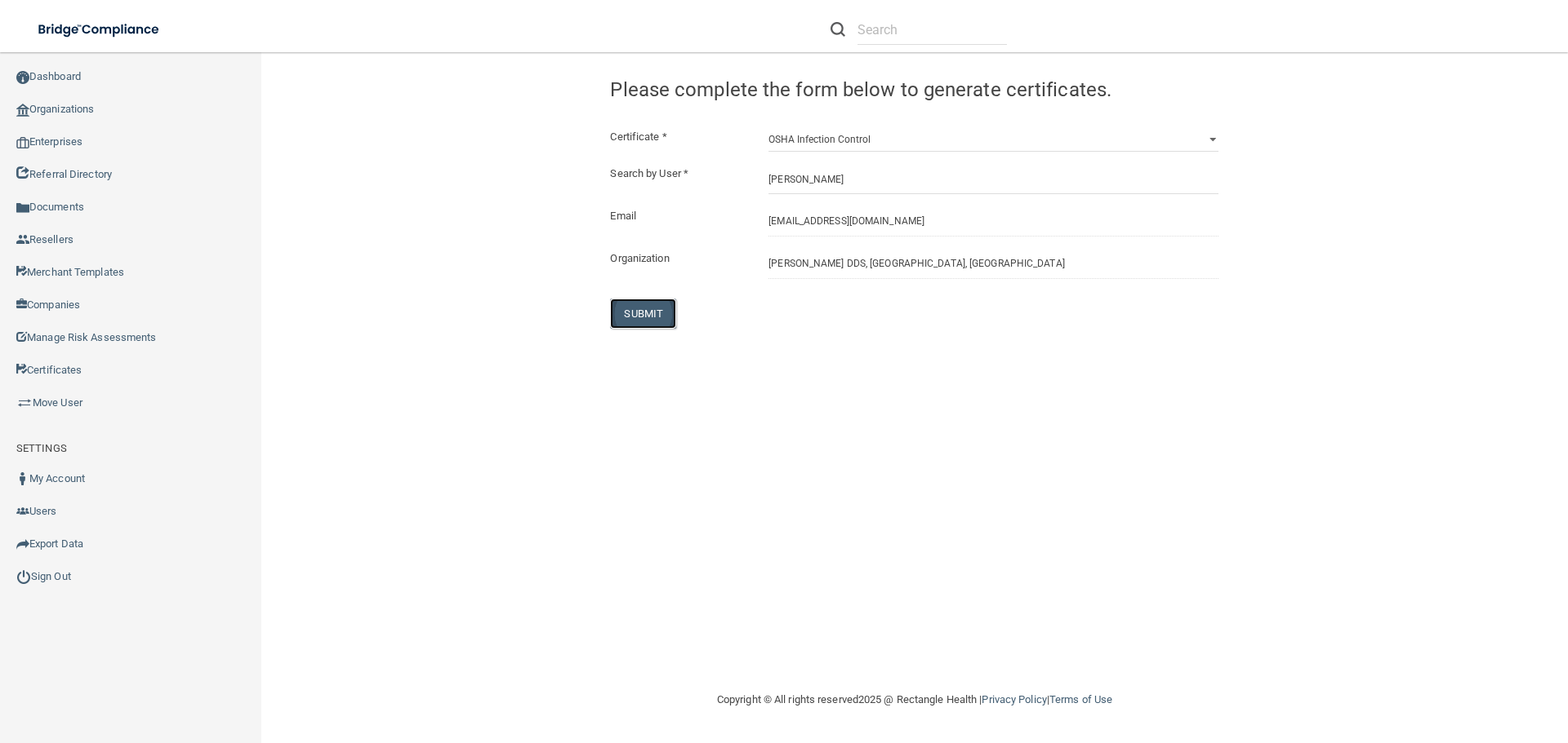
click at [650, 303] on button "SUBMIT" at bounding box center [642, 313] width 66 height 30
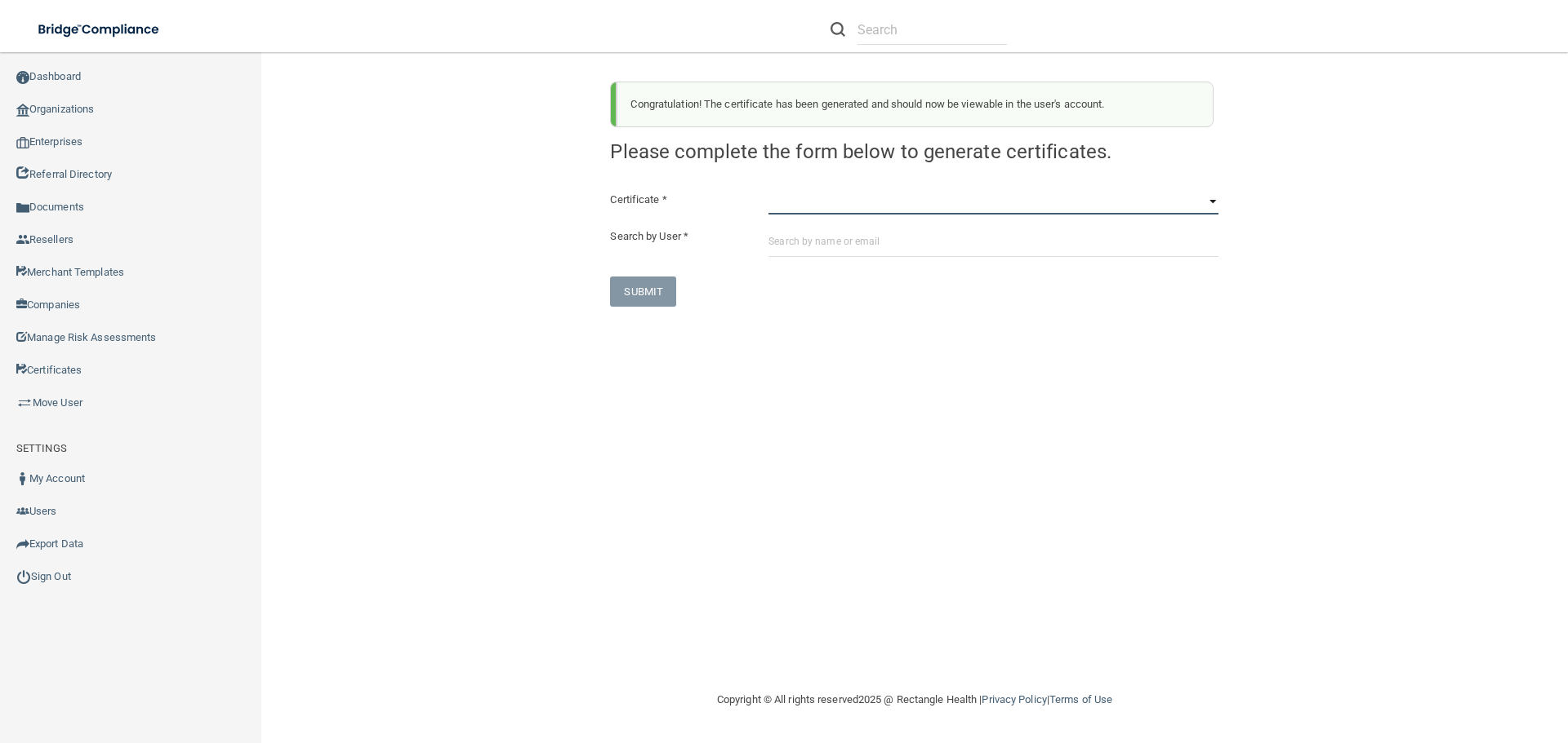
click at [849, 202] on select "HIPAA Officer Certification Training OSHA Bloodborne Pathogens OSHA [MEDICAL_DA…" at bounding box center [993, 202] width 450 height 24
select select "4"
click at [769, 191] on select "HIPAA Officer Certification Training OSHA Bloodborne Pathogens OSHA [MEDICAL_DA…" at bounding box center [993, 202] width 450 height 24
click at [823, 244] on input "text" at bounding box center [993, 242] width 450 height 30
paste input "[EMAIL_ADDRESS][DOMAIN_NAME]"
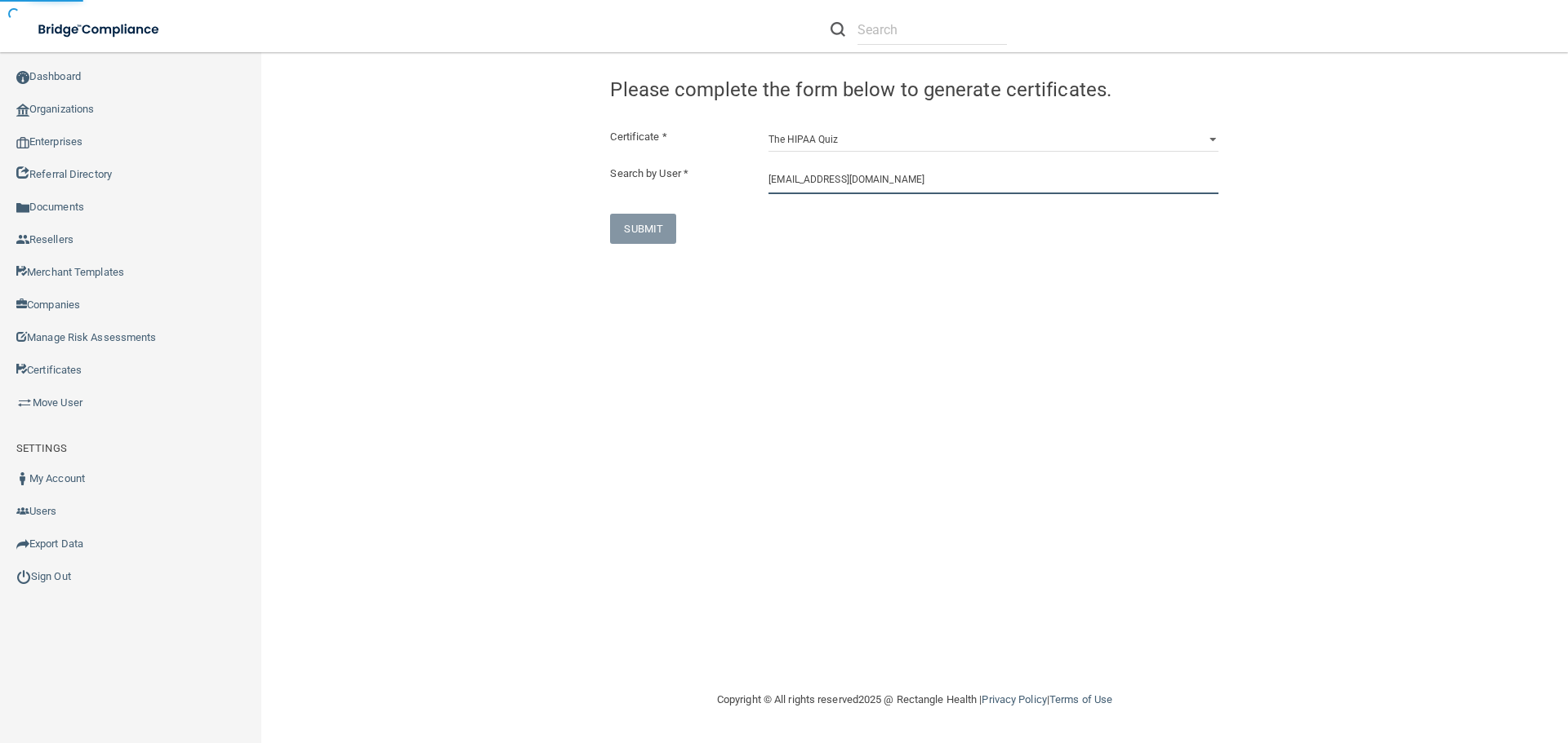
click at [913, 183] on input "[EMAIL_ADDRESS][DOMAIN_NAME]" at bounding box center [993, 179] width 450 height 30
click at [911, 182] on input "[EMAIL_ADDRESS][DOMAIN_NAME]" at bounding box center [993, 179] width 450 height 30
click at [849, 254] on div "[EMAIL_ADDRESS][DOMAIN_NAME]" at bounding box center [858, 267] width 141 height 28
type input "[PERSON_NAME]"
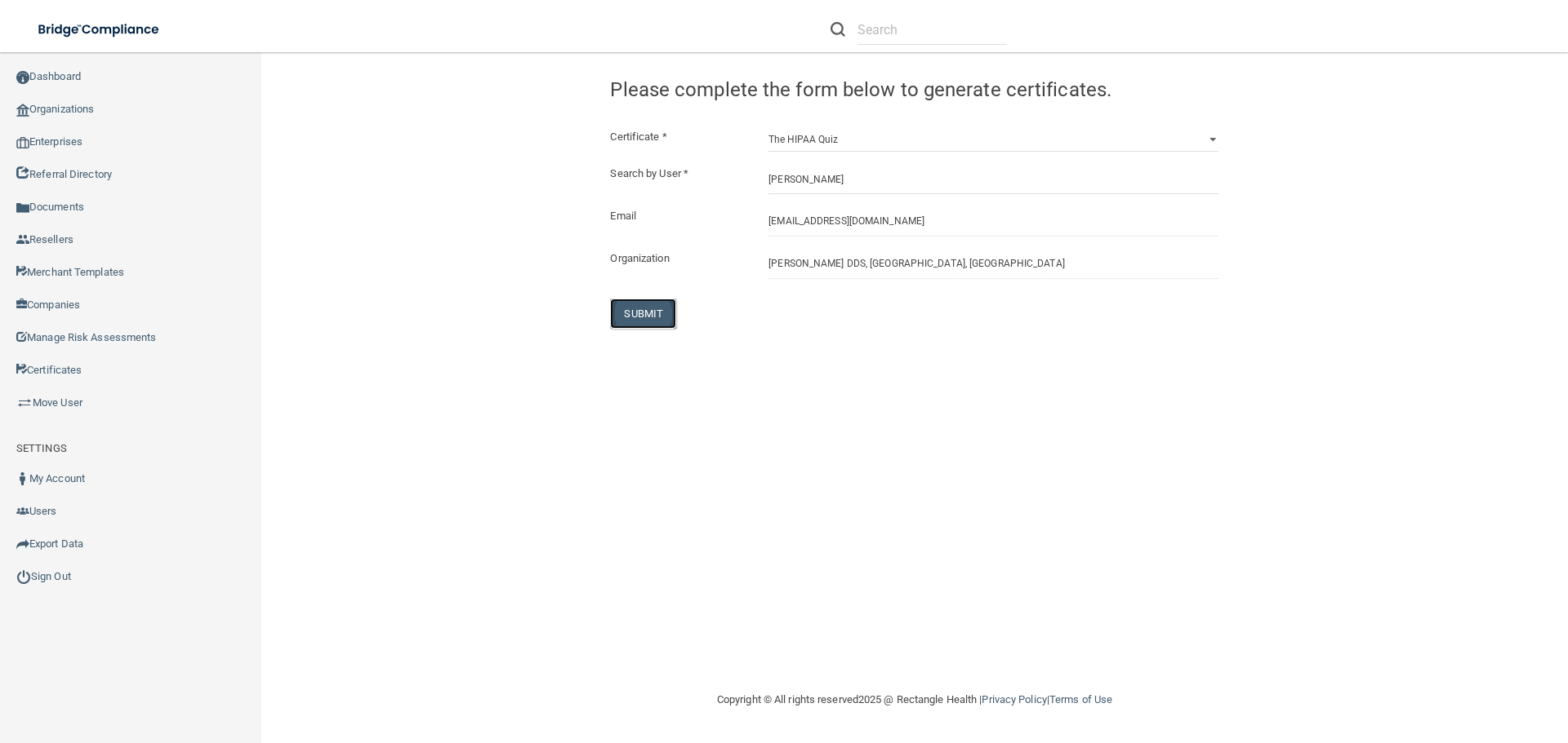
click at [652, 308] on button "SUBMIT" at bounding box center [642, 313] width 66 height 30
select select "?"
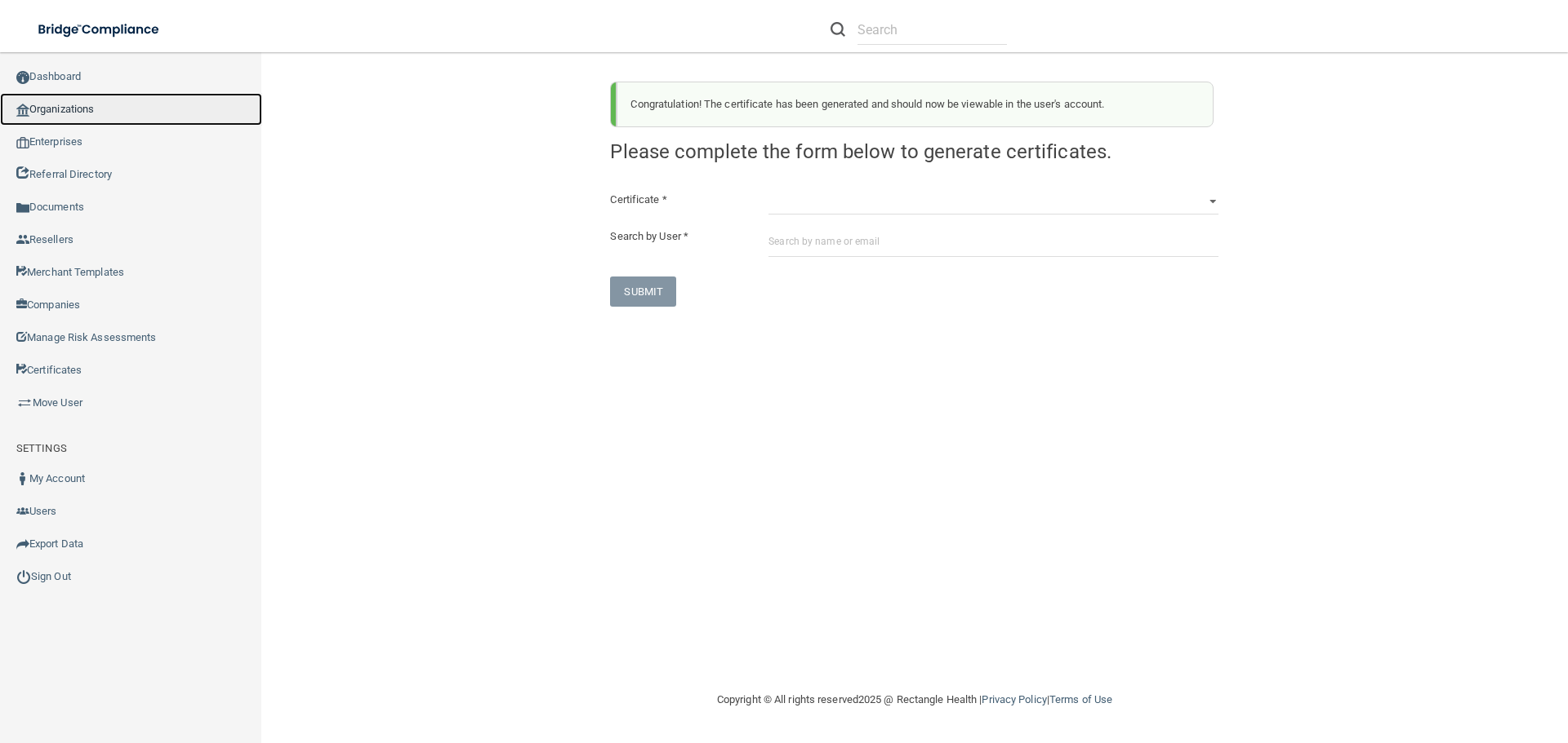
click at [75, 105] on link "Organizations" at bounding box center [130, 109] width 262 height 33
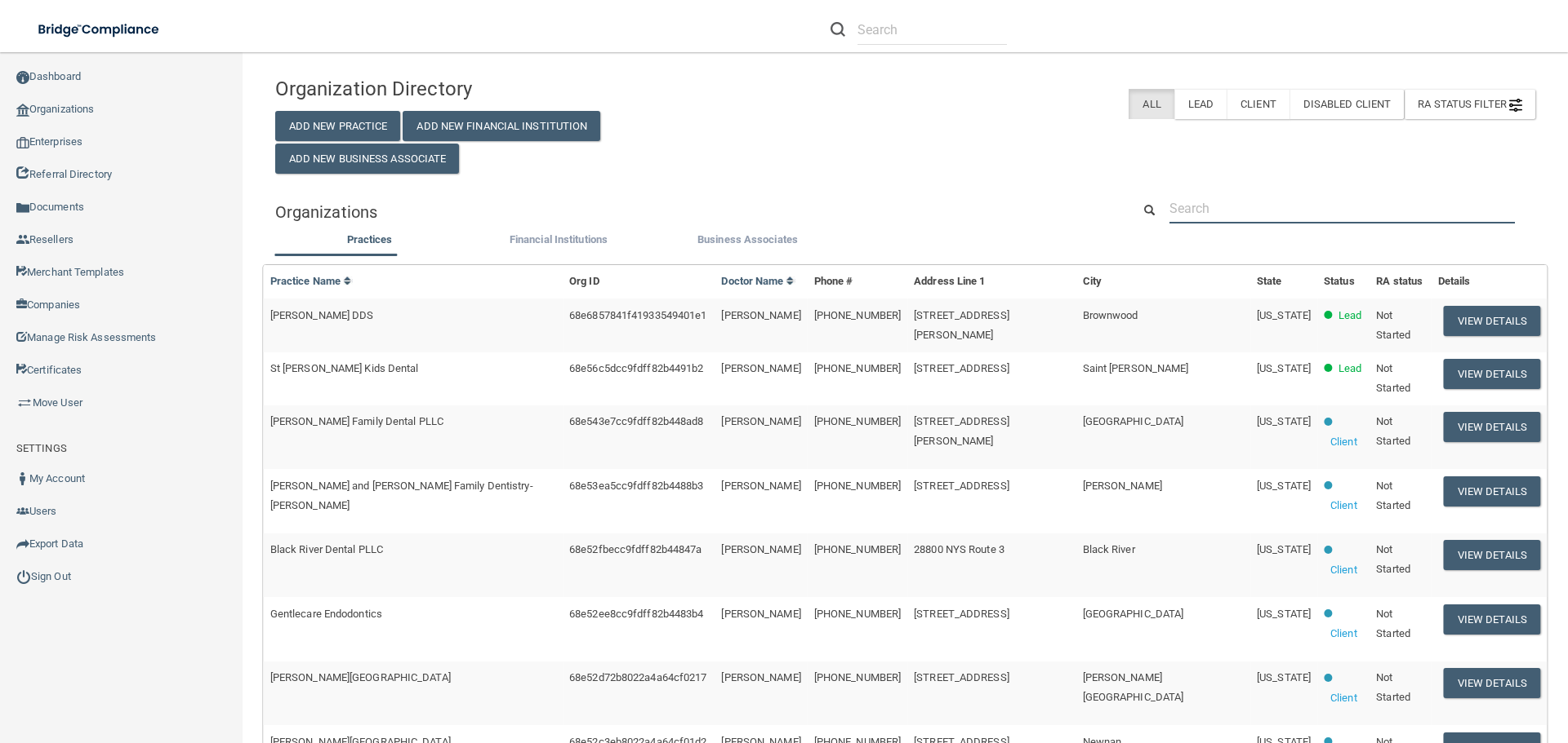
click at [1252, 210] on input "text" at bounding box center [1341, 208] width 345 height 30
paste input "[EMAIL_ADDRESS][DOMAIN_NAME]"
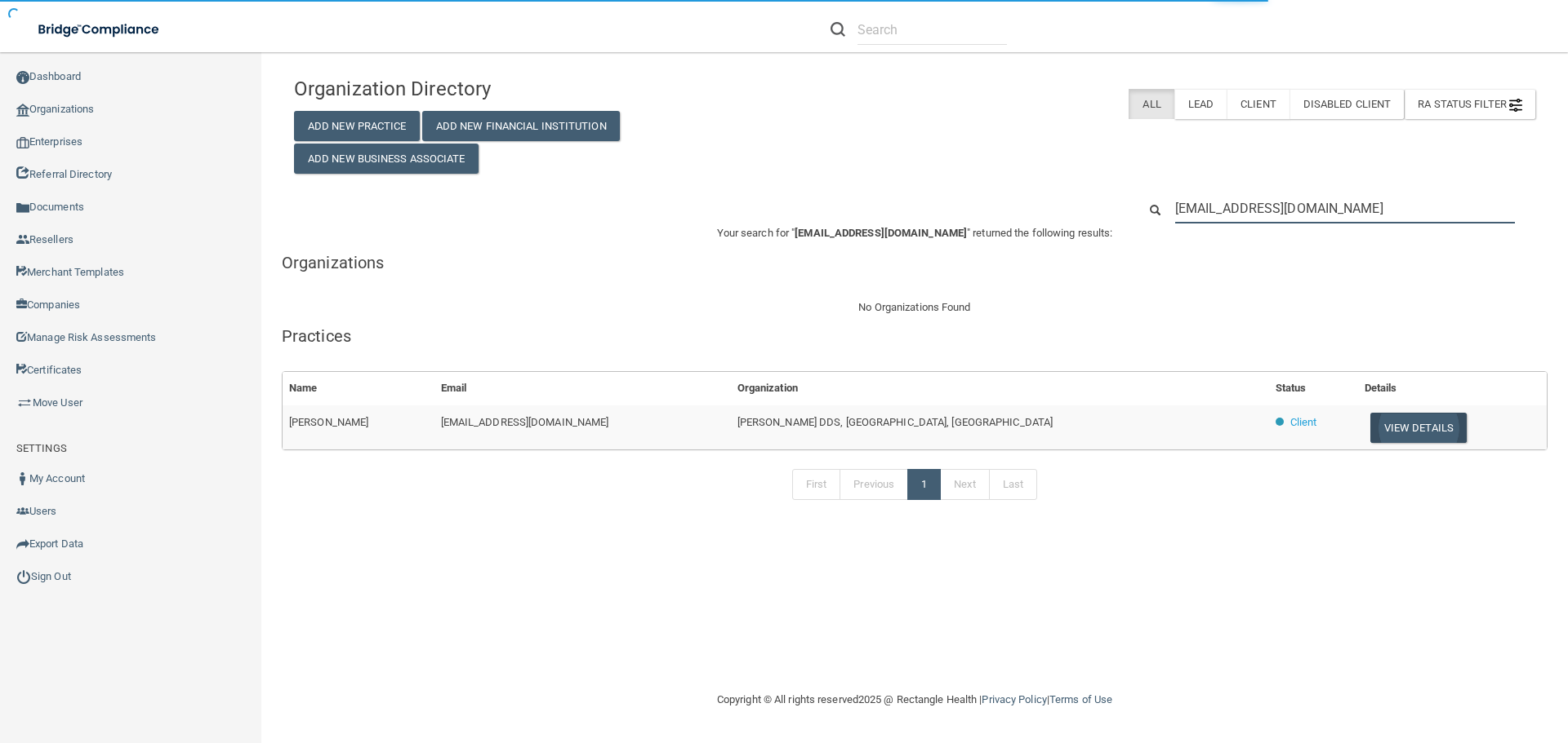
type input "[EMAIL_ADDRESS][DOMAIN_NAME]"
click at [1370, 421] on button "View Details" at bounding box center [1417, 428] width 96 height 30
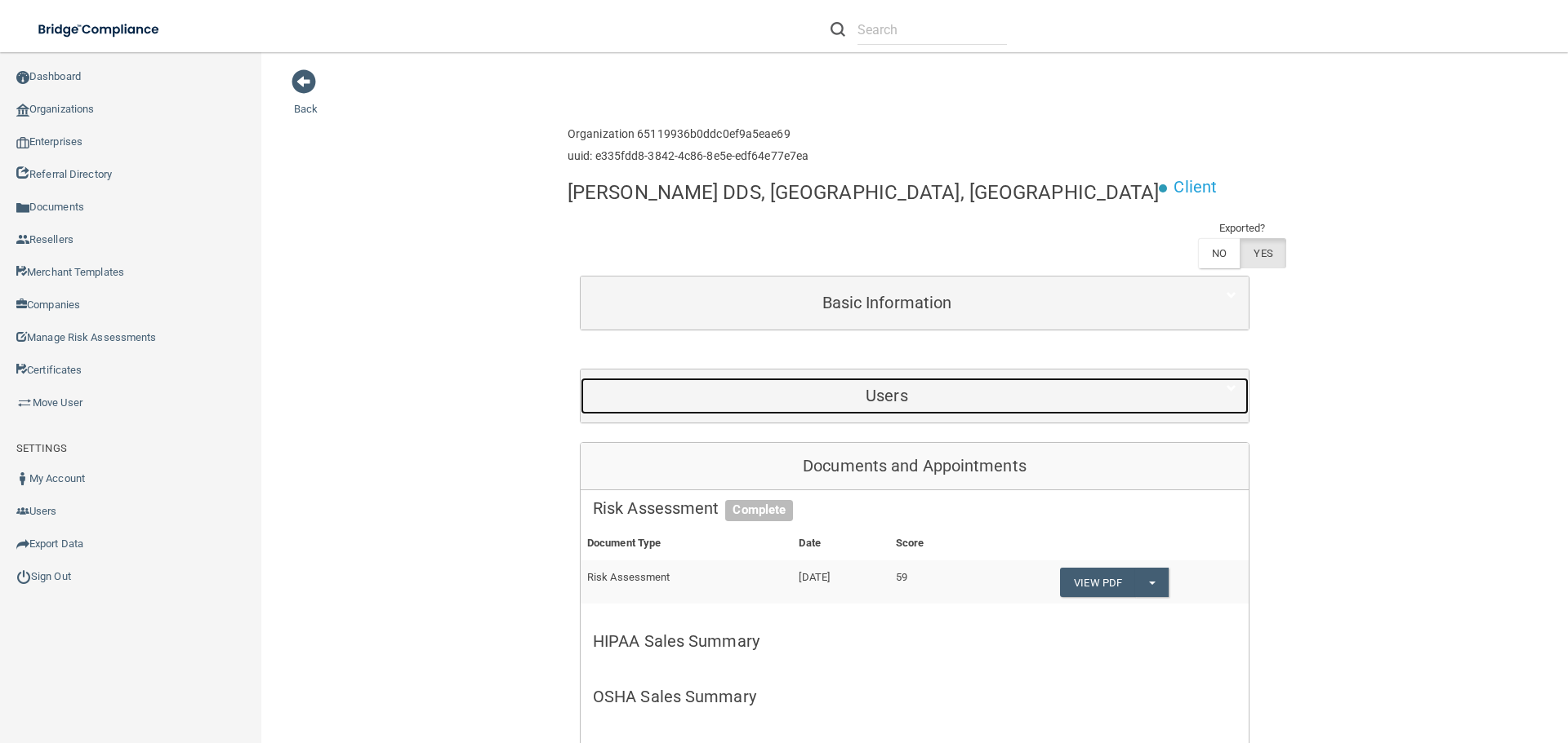
click at [907, 378] on div "Users" at bounding box center [886, 396] width 612 height 37
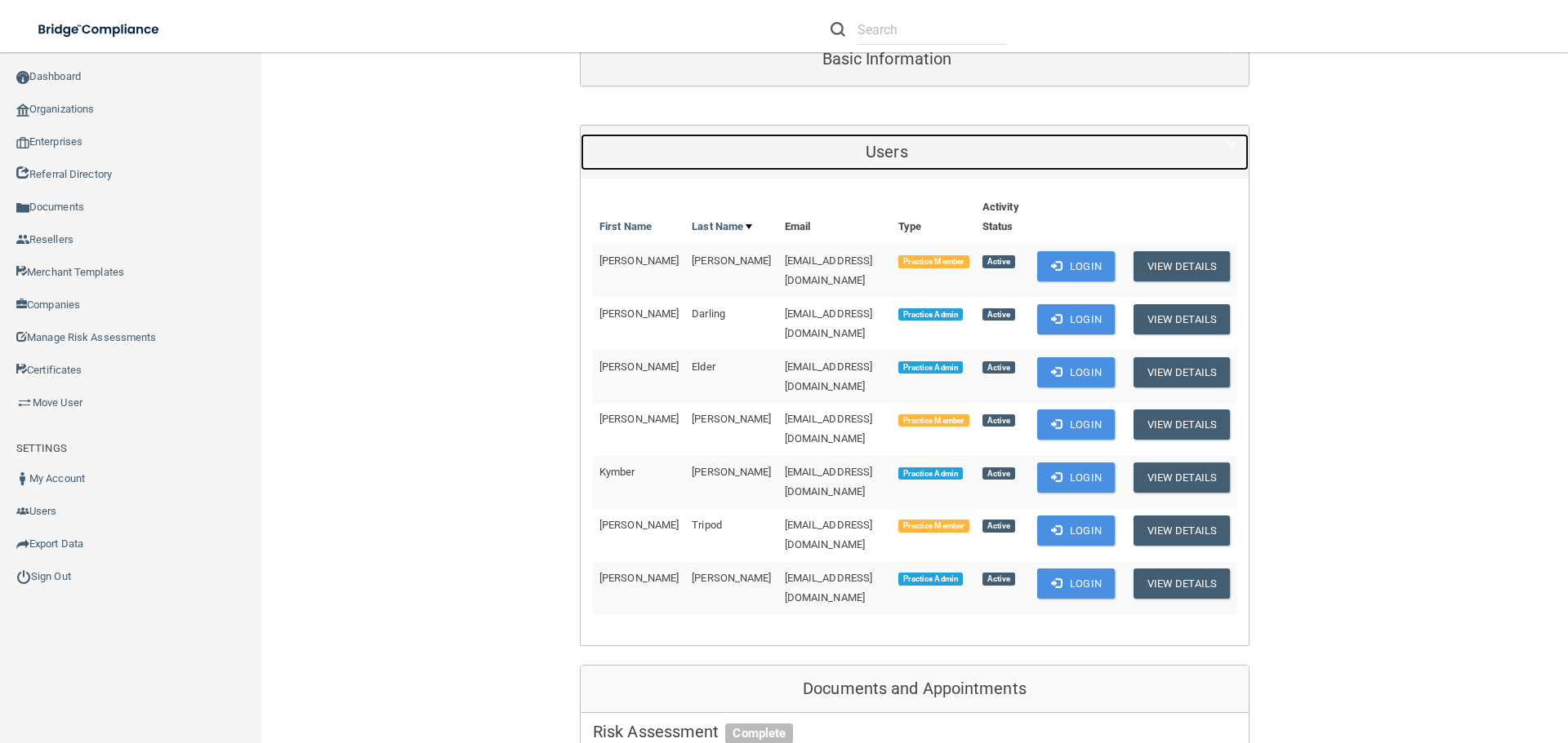
scroll to position [245, 0]
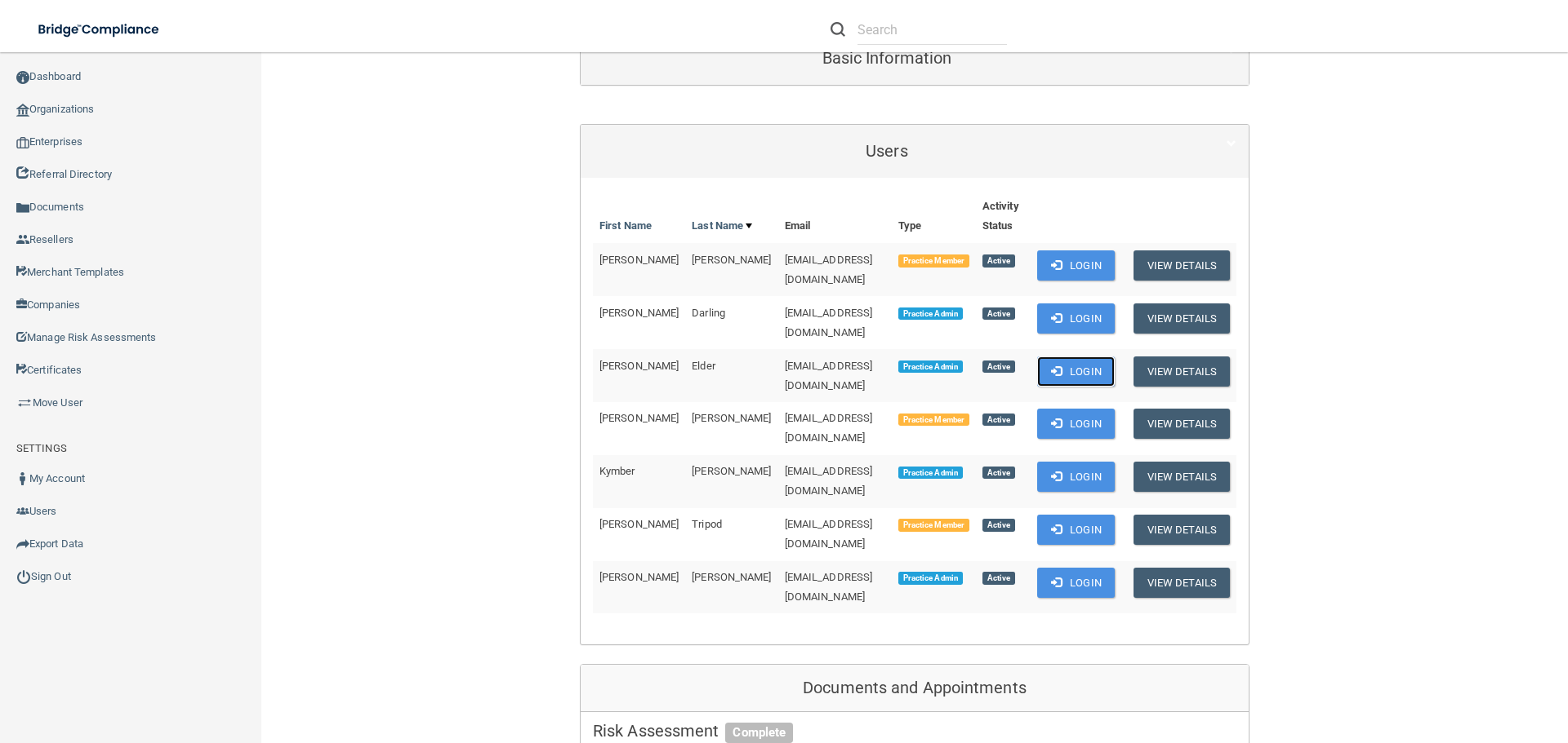
click at [1066, 357] on button "Login" at bounding box center [1075, 372] width 78 height 30
click at [47, 571] on link "Sign Out" at bounding box center [130, 577] width 262 height 33
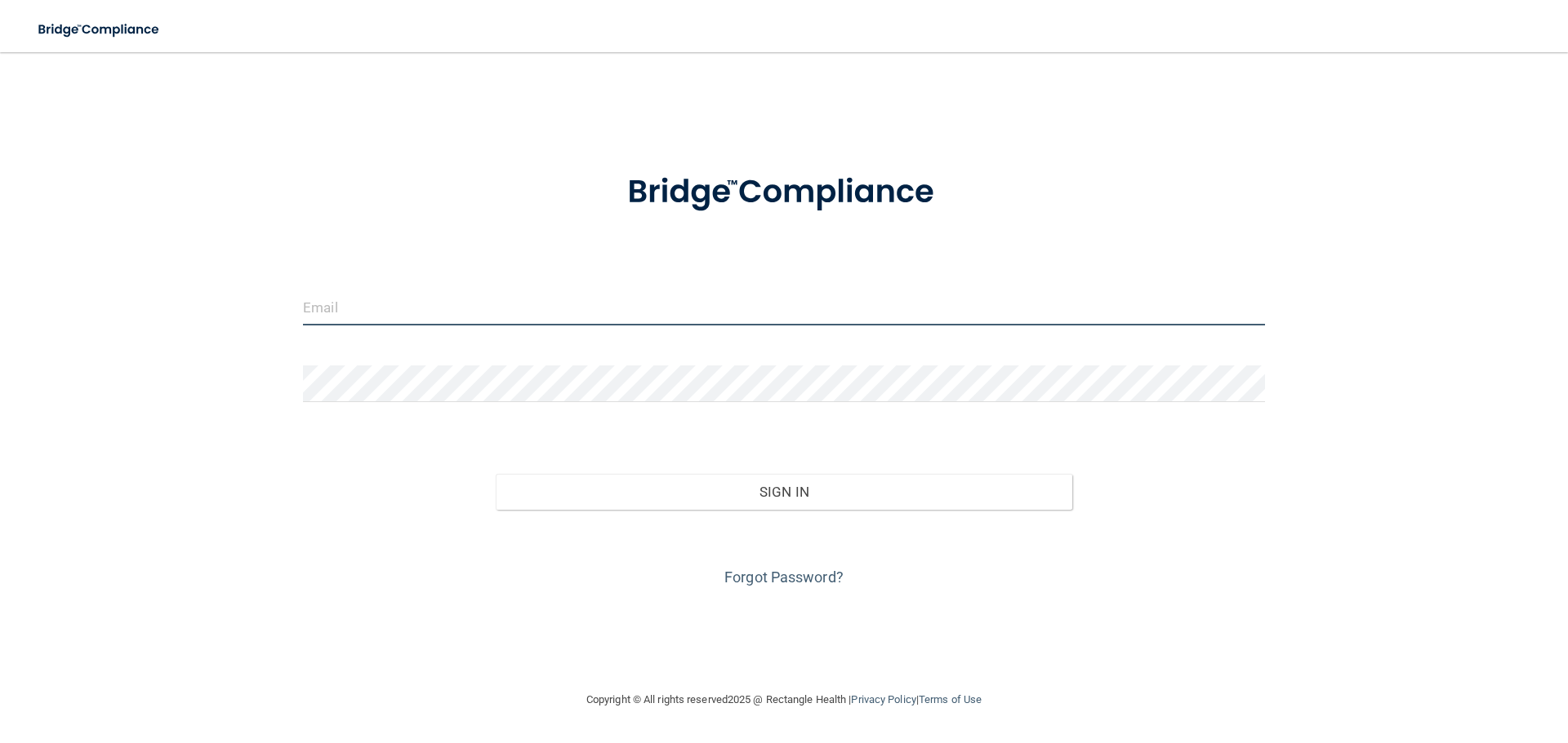
type input "[EMAIL_ADDRESS][DOMAIN_NAME]"
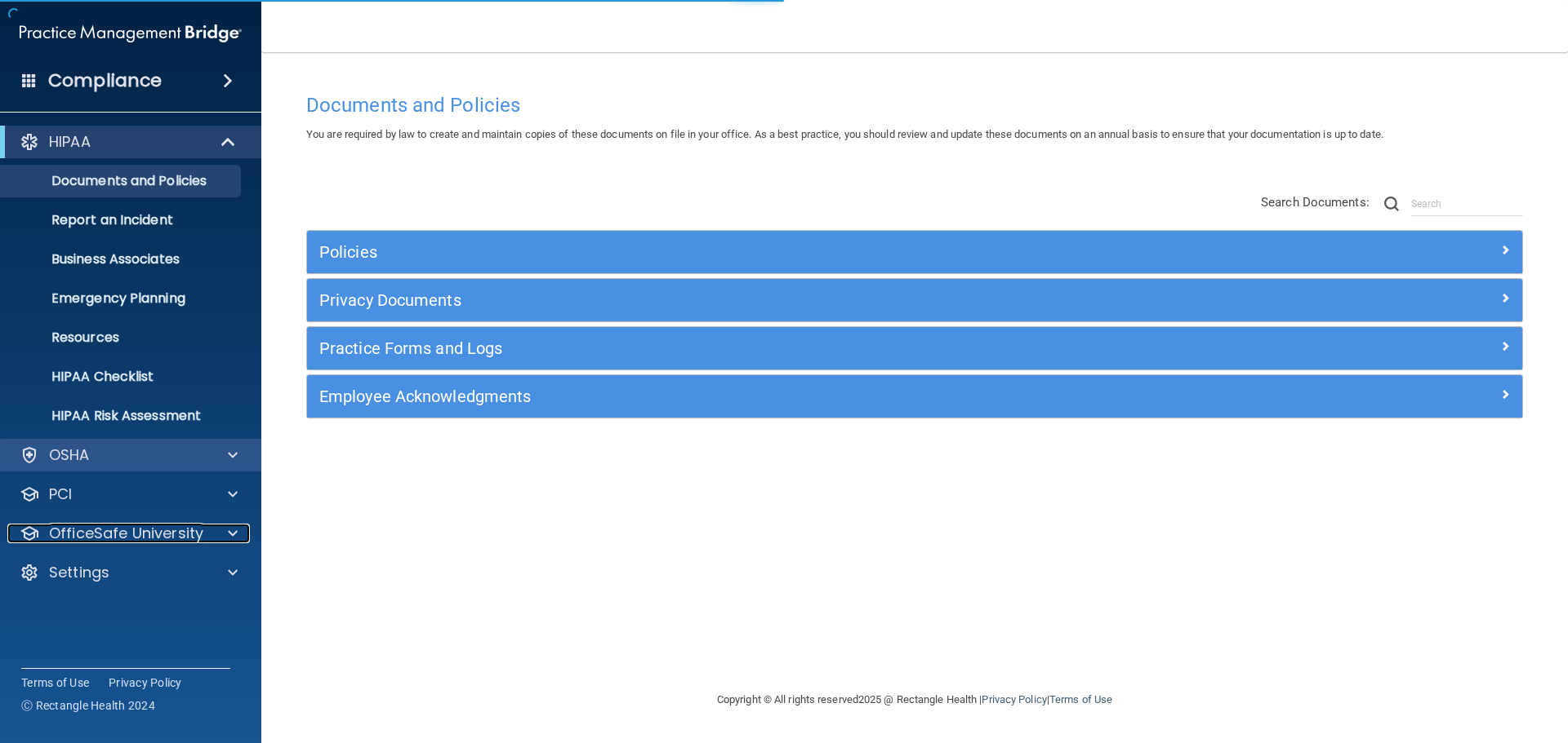
drag, startPoint x: 223, startPoint y: 536, endPoint x: 233, endPoint y: 460, distance: 76.7
click at [223, 536] on div at bounding box center [230, 533] width 41 height 19
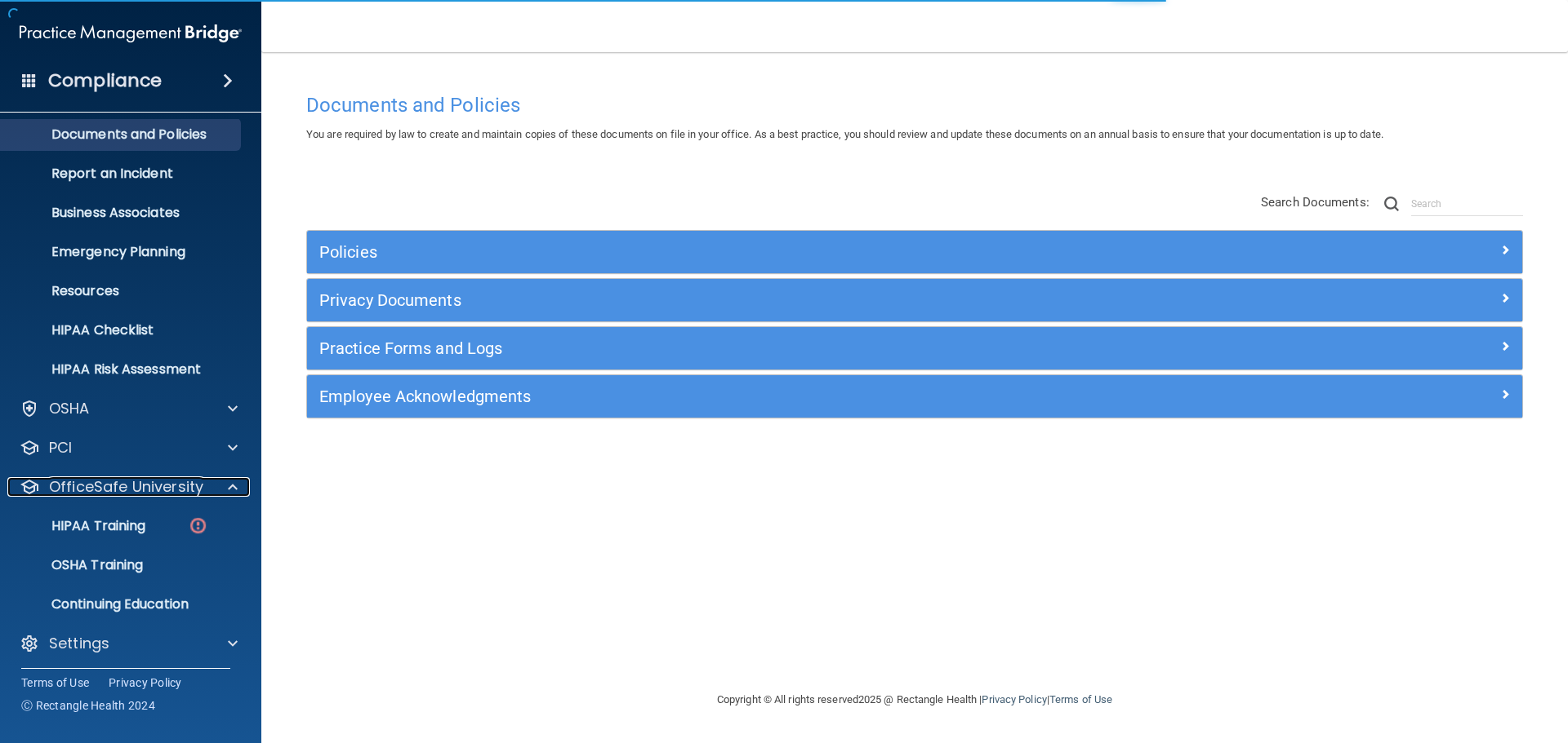
scroll to position [50, 0]
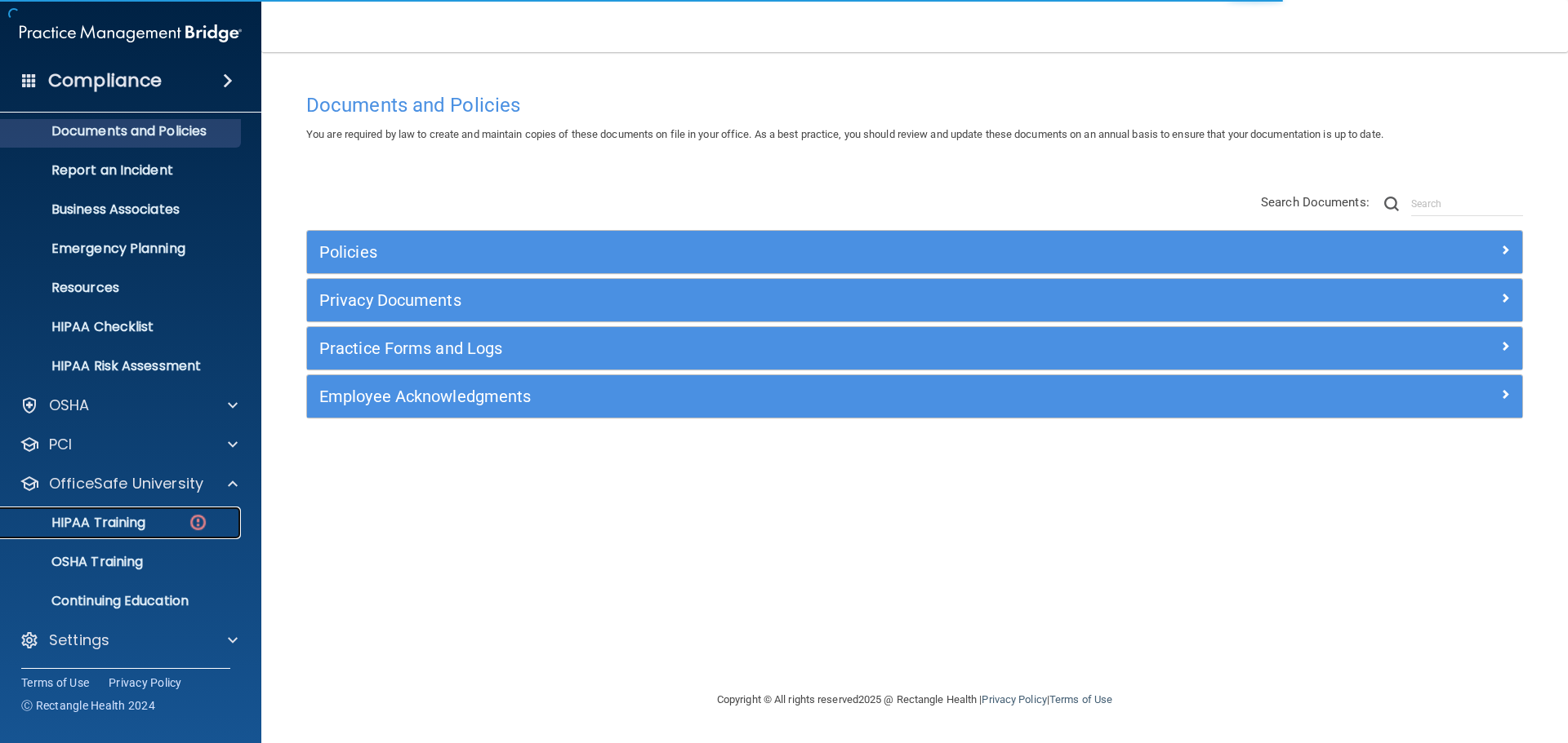
click at [150, 531] on div "HIPAA Training" at bounding box center [122, 523] width 223 height 17
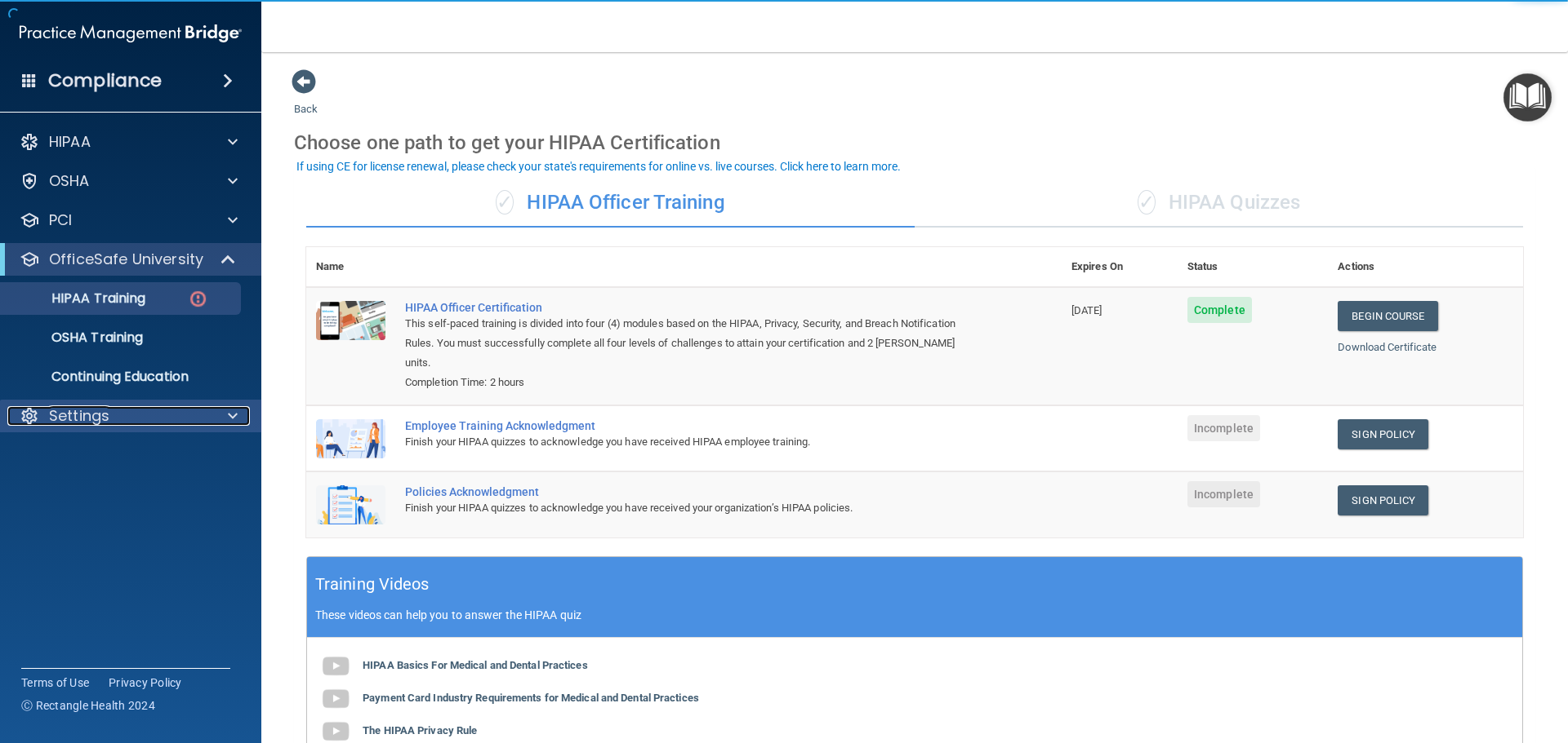
click at [173, 420] on div "Settings" at bounding box center [109, 415] width 202 height 19
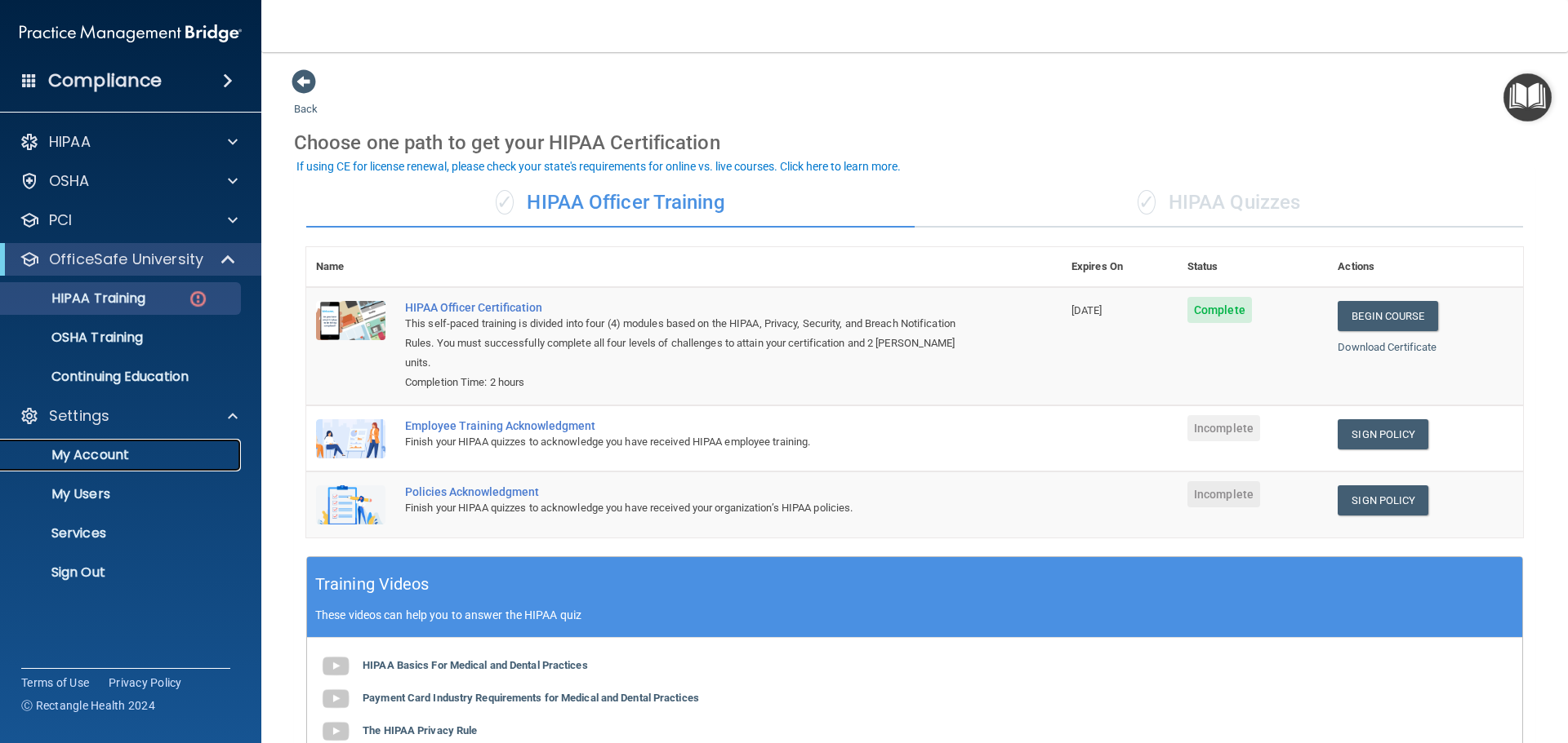
click at [129, 455] on p "My Account" at bounding box center [122, 455] width 223 height 17
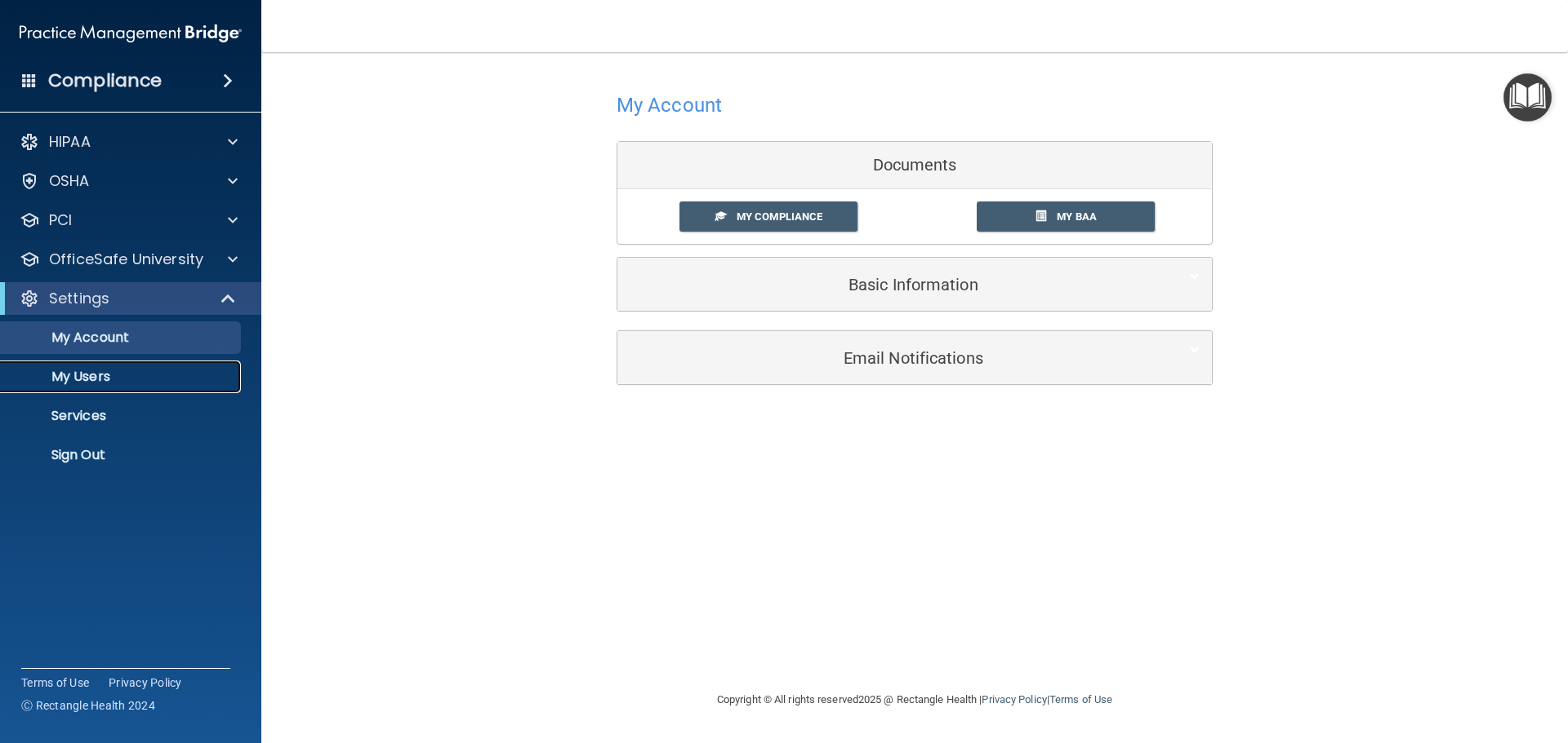
click at [112, 379] on p "My Users" at bounding box center [122, 377] width 223 height 17
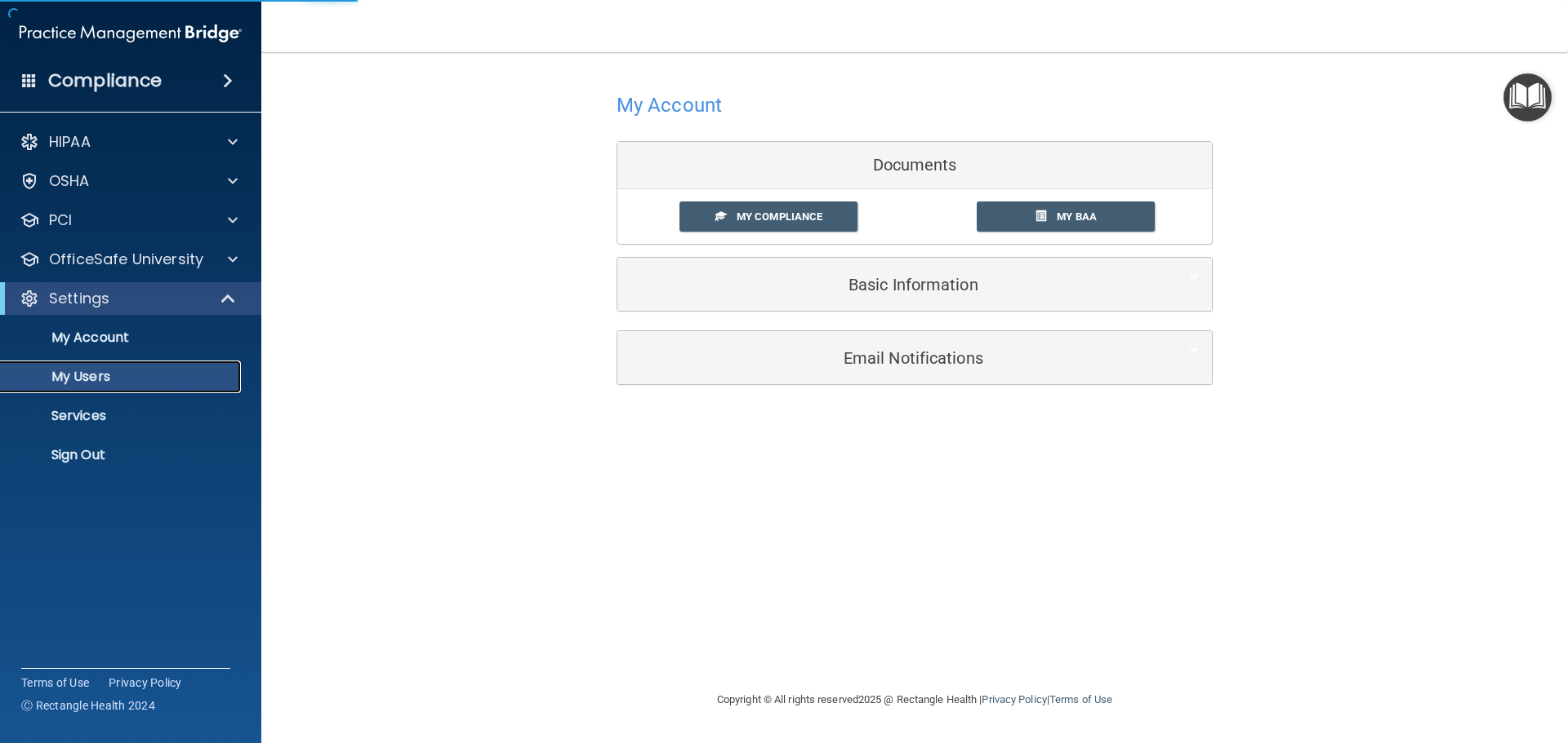
select select "20"
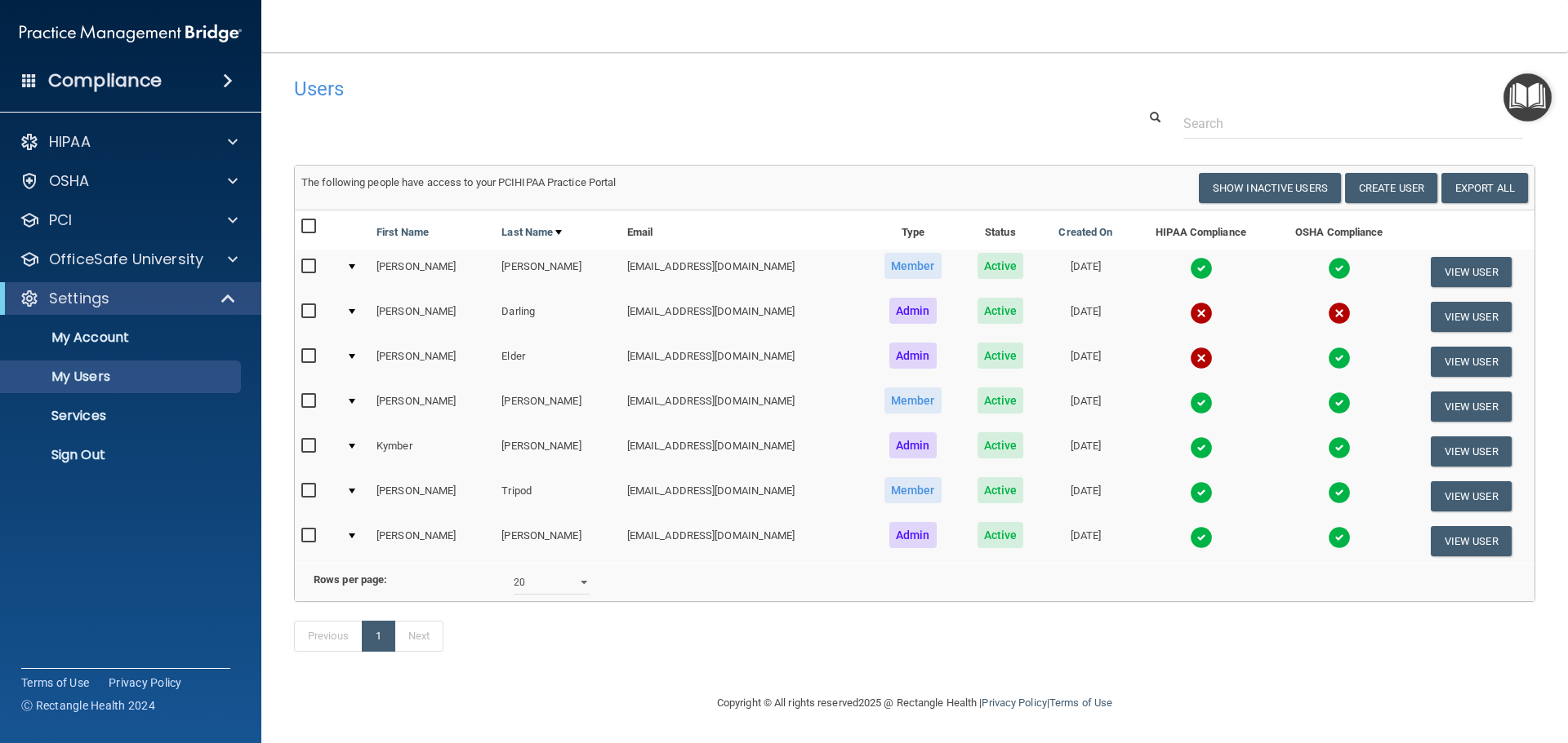
click at [1190, 359] on img at bounding box center [1201, 358] width 23 height 23
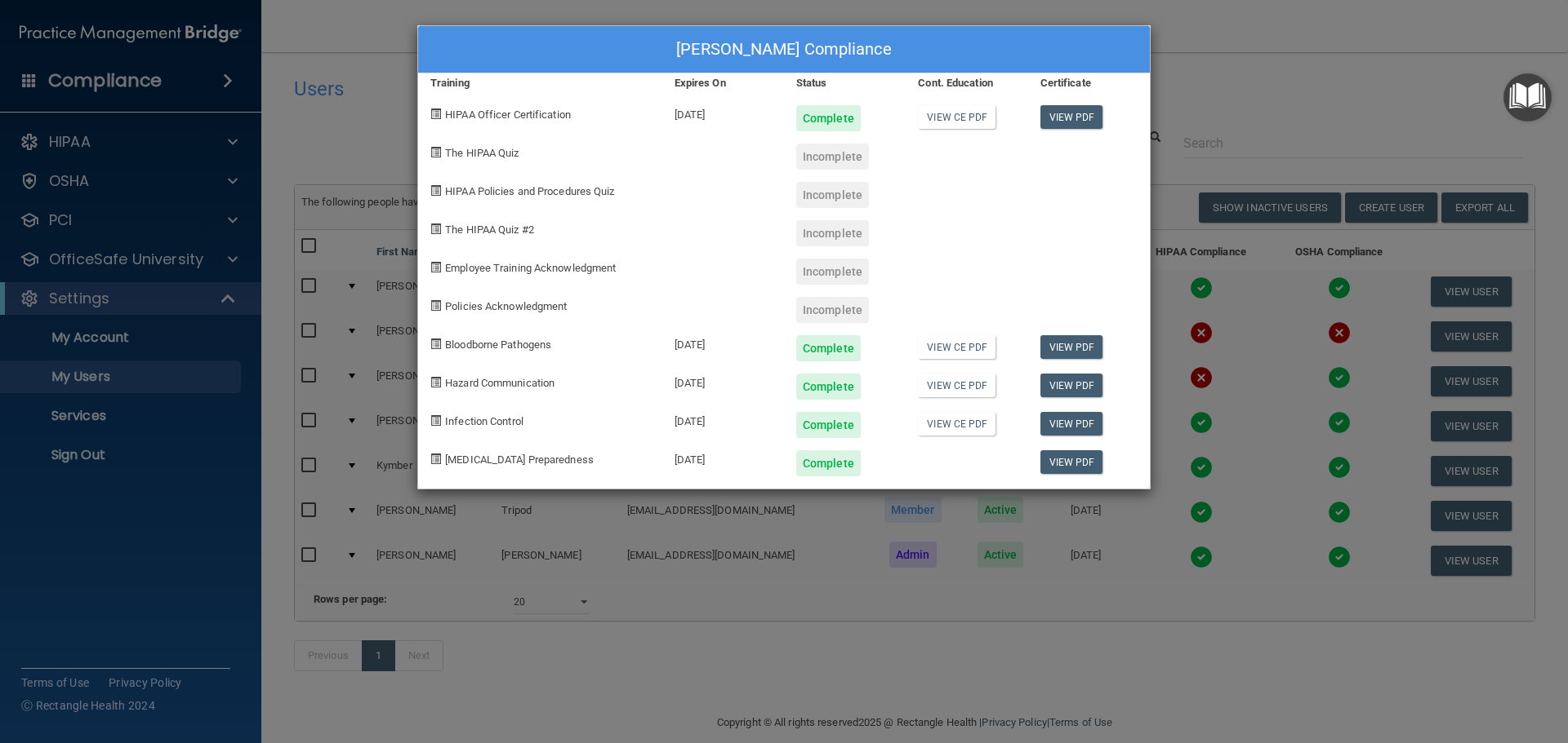
drag, startPoint x: 1320, startPoint y: 64, endPoint x: 1329, endPoint y: 66, distance: 9.2
click at [1321, 64] on div "Lindsay Elder's Compliance Training Expires On Status Cont. Education Certifica…" at bounding box center [784, 371] width 1568 height 743
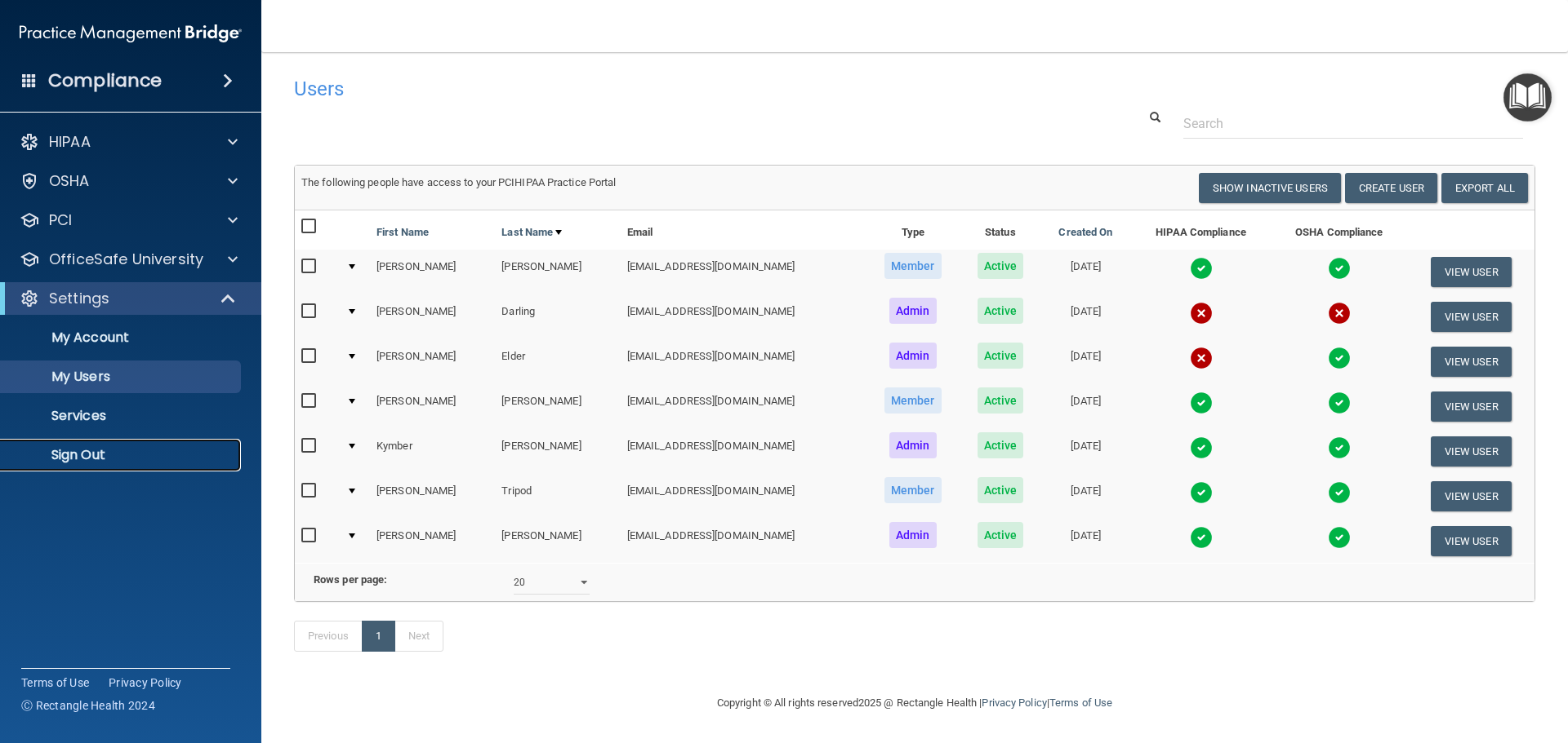
click at [93, 447] on p "Sign Out" at bounding box center [122, 455] width 223 height 17
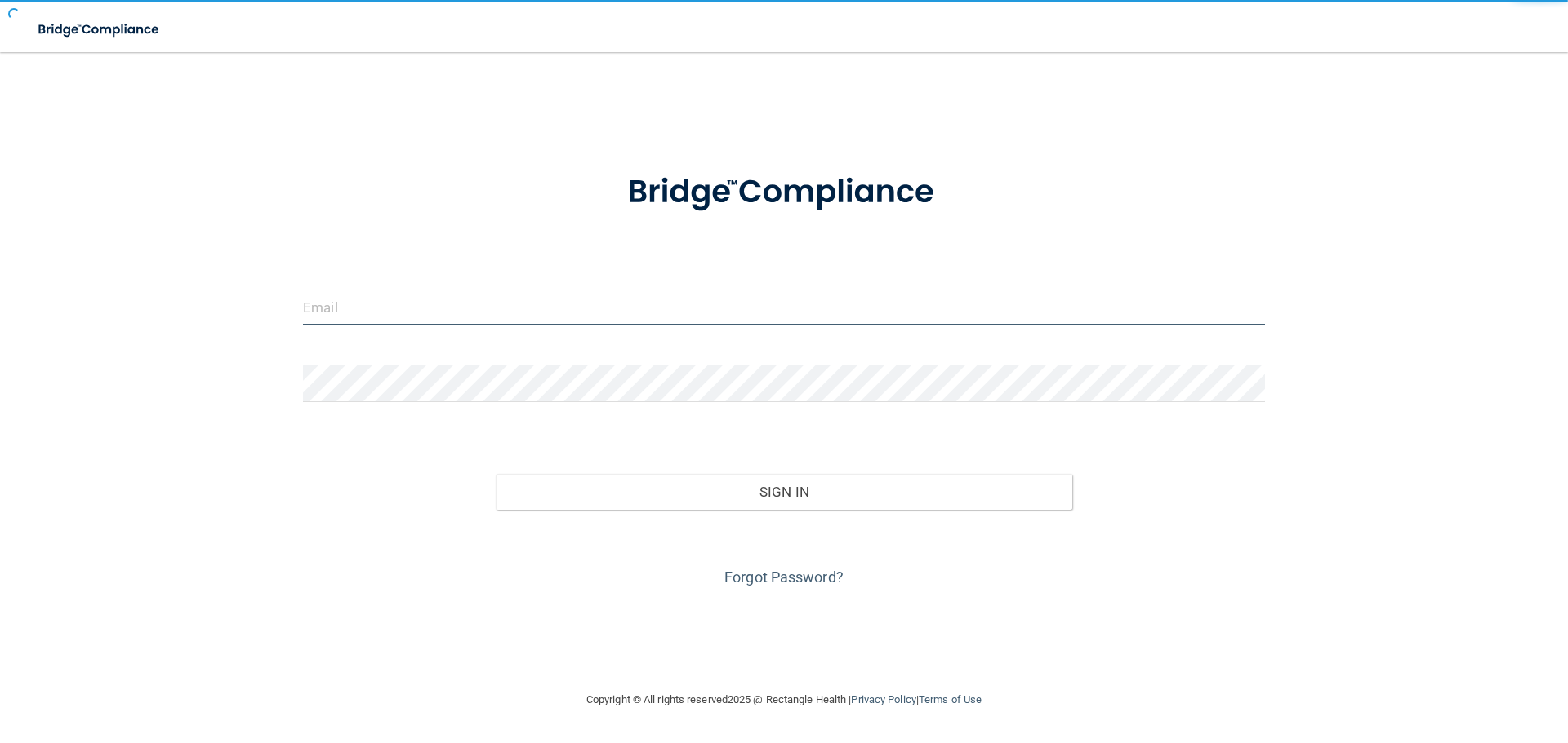
type input "[EMAIL_ADDRESS][DOMAIN_NAME]"
